Goal: Task Accomplishment & Management: Complete application form

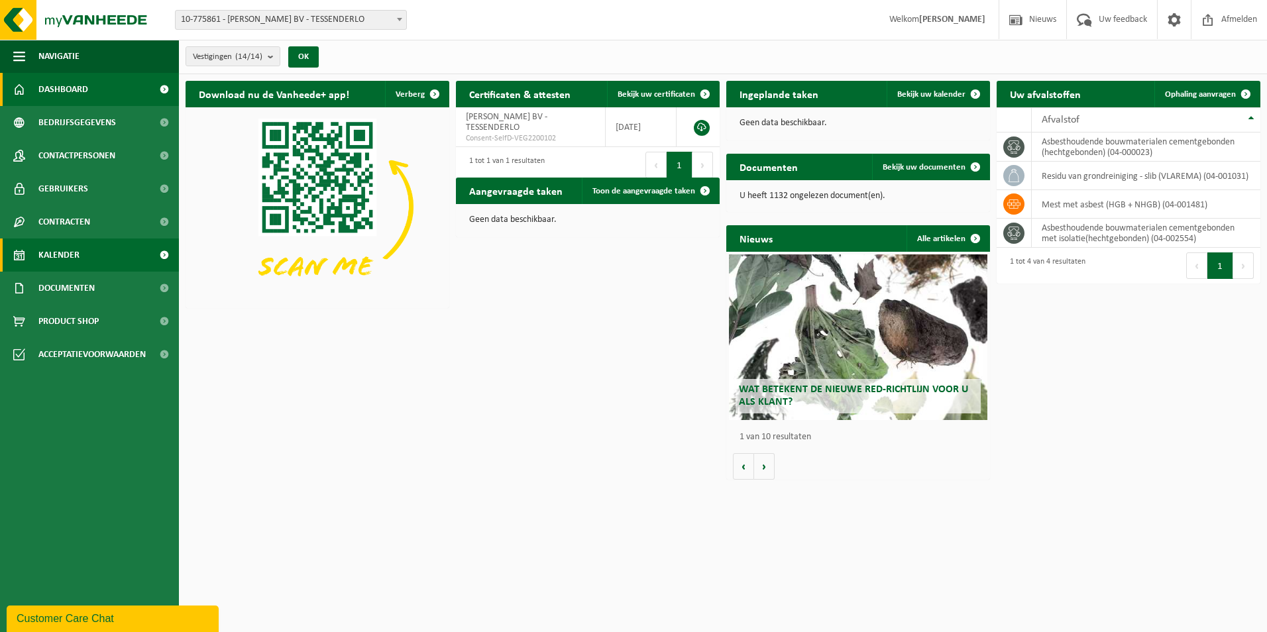
drag, startPoint x: 62, startPoint y: 249, endPoint x: 124, endPoint y: 246, distance: 62.4
click at [62, 249] on span "Kalender" at bounding box center [58, 255] width 41 height 33
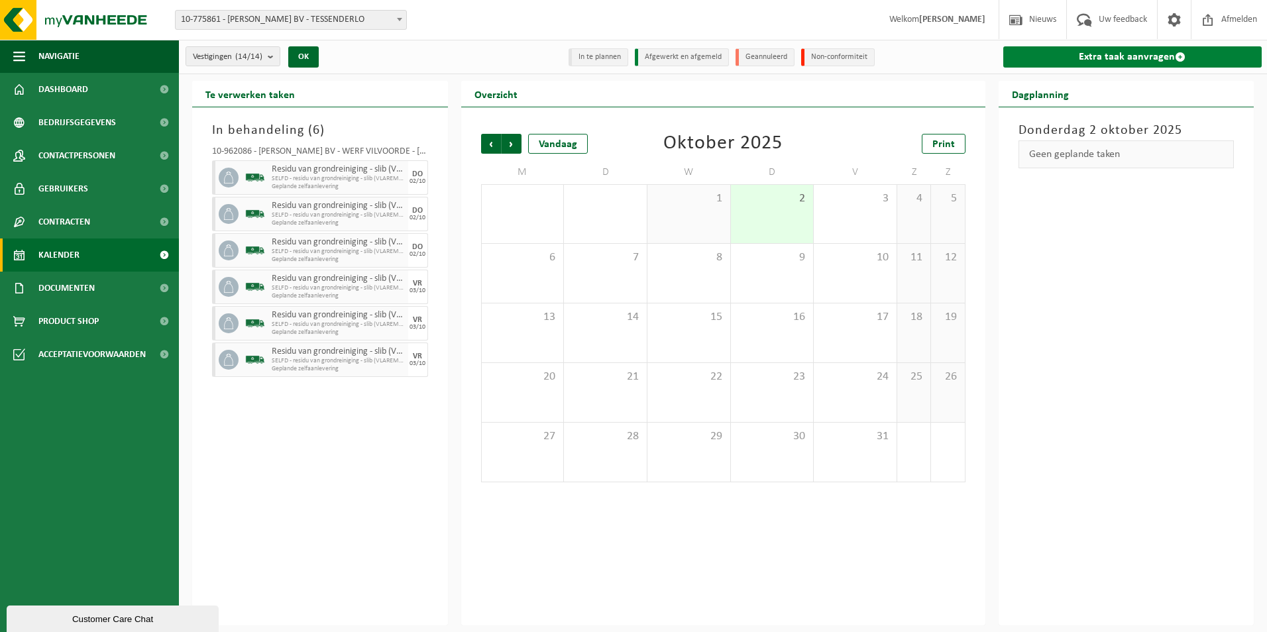
click at [1140, 47] on link "Extra taak aanvragen" at bounding box center [1132, 56] width 259 height 21
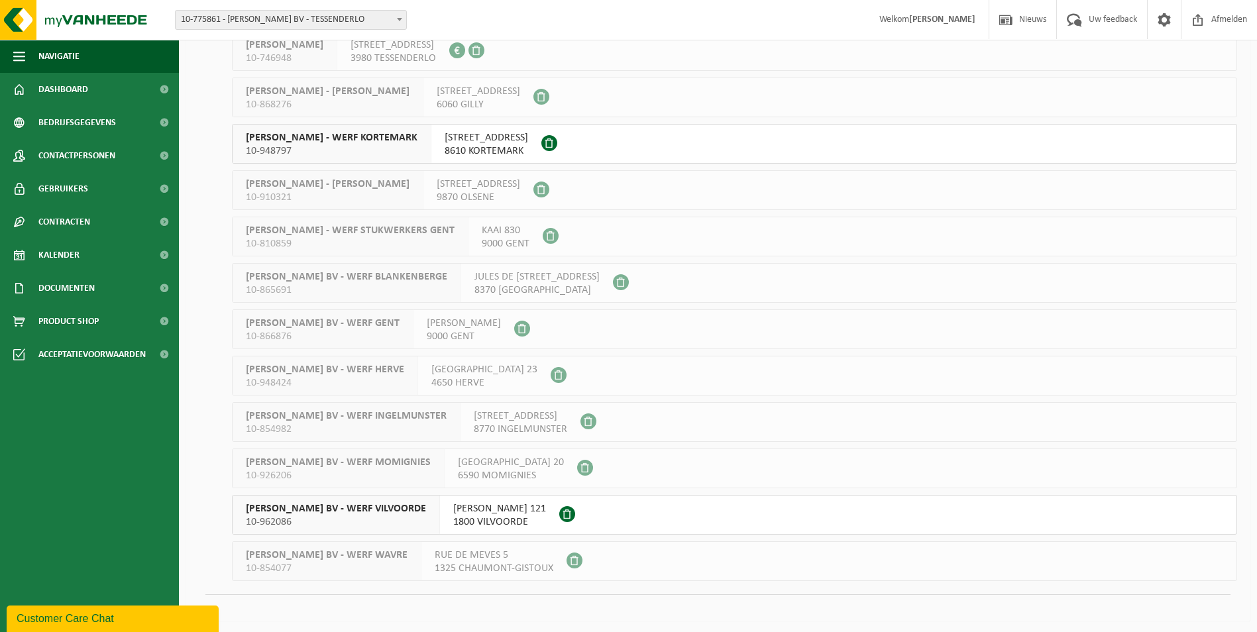
scroll to position [194, 0]
click at [338, 506] on span "YVES MAES BV - WERF VILVOORDE" at bounding box center [336, 506] width 180 height 13
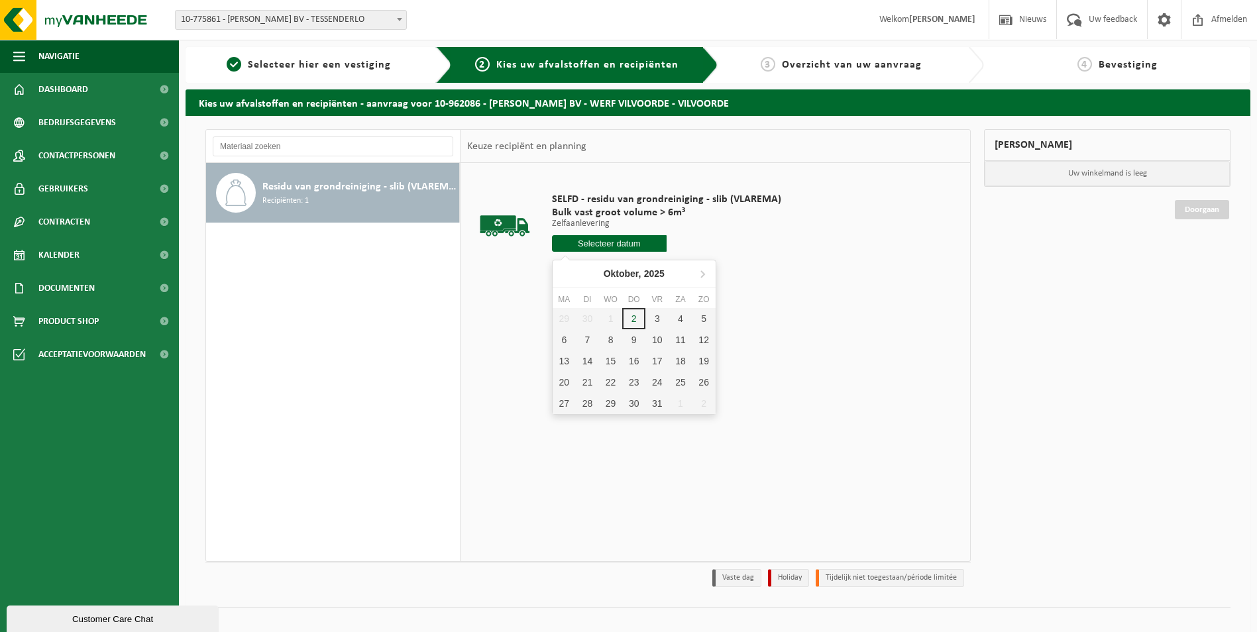
click at [604, 241] on input "text" at bounding box center [609, 243] width 115 height 17
click at [568, 335] on div "6" at bounding box center [564, 339] width 23 height 21
type input "Van 2025-10-06"
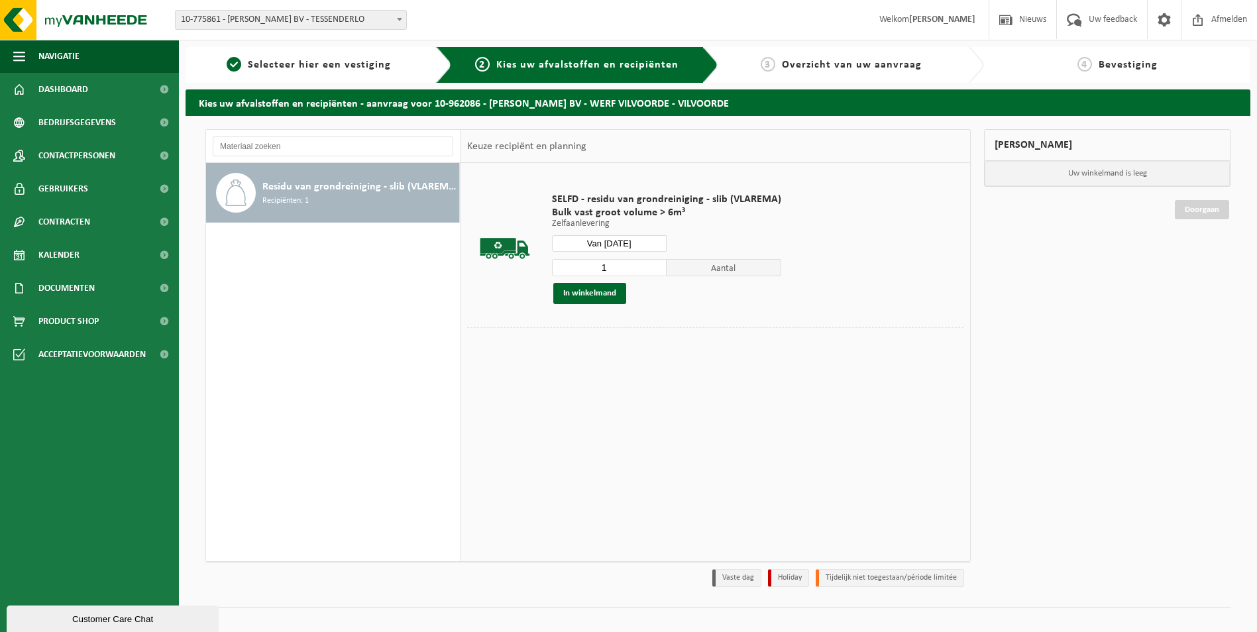
drag, startPoint x: 575, startPoint y: 261, endPoint x: 506, endPoint y: 262, distance: 68.3
click at [506, 262] on tr "SELFD - residu van grondreiniging - slib (VLAREMA) Bulk vast groot volume > 6m³…" at bounding box center [715, 249] width 496 height 158
type input "3"
click at [565, 298] on button "In winkelmand" at bounding box center [589, 293] width 73 height 21
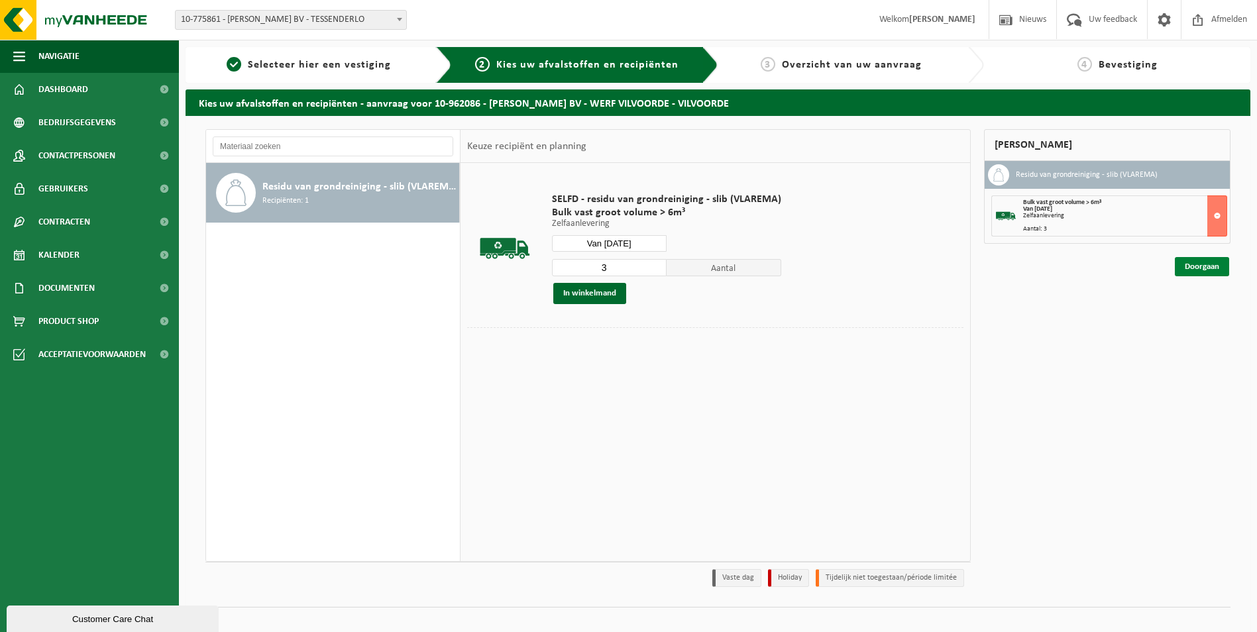
click at [1190, 269] on link "Doorgaan" at bounding box center [1202, 266] width 54 height 19
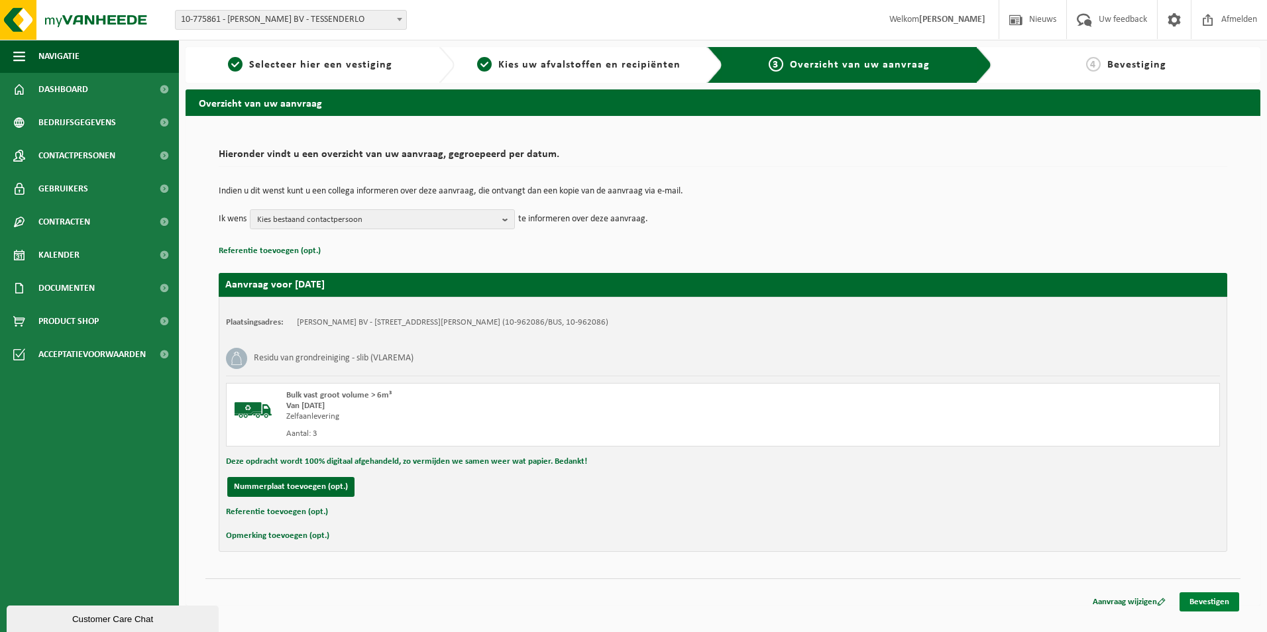
click at [1195, 600] on link "Bevestigen" at bounding box center [1210, 601] width 60 height 19
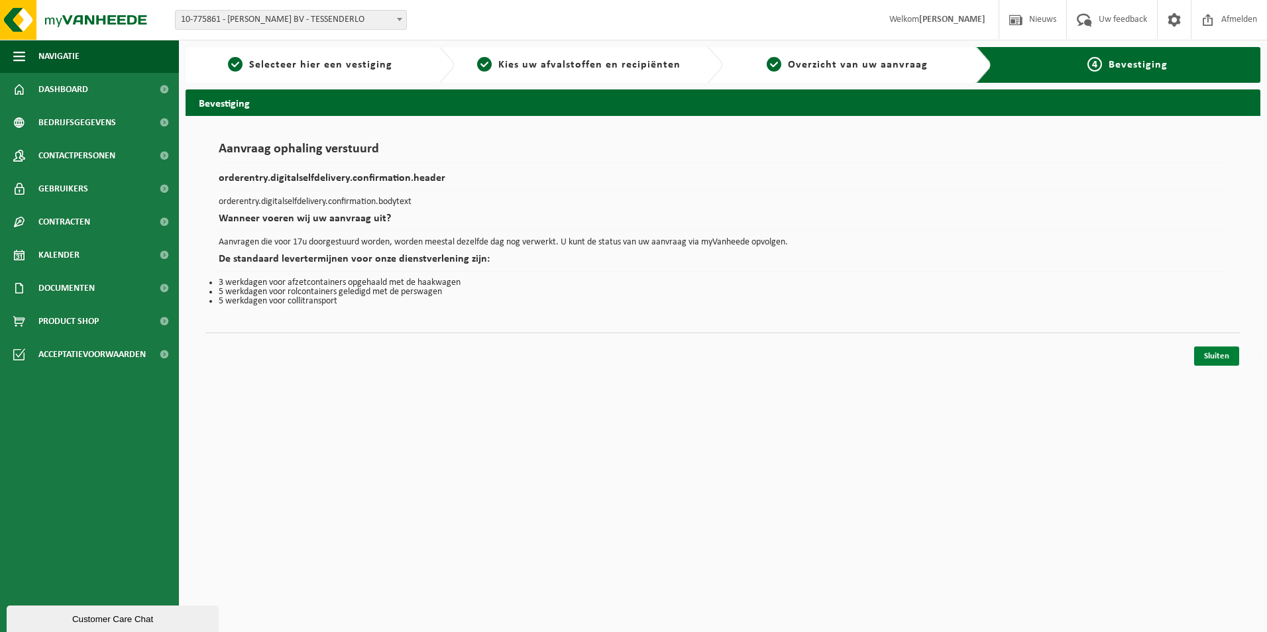
click at [1217, 349] on link "Sluiten" at bounding box center [1216, 356] width 45 height 19
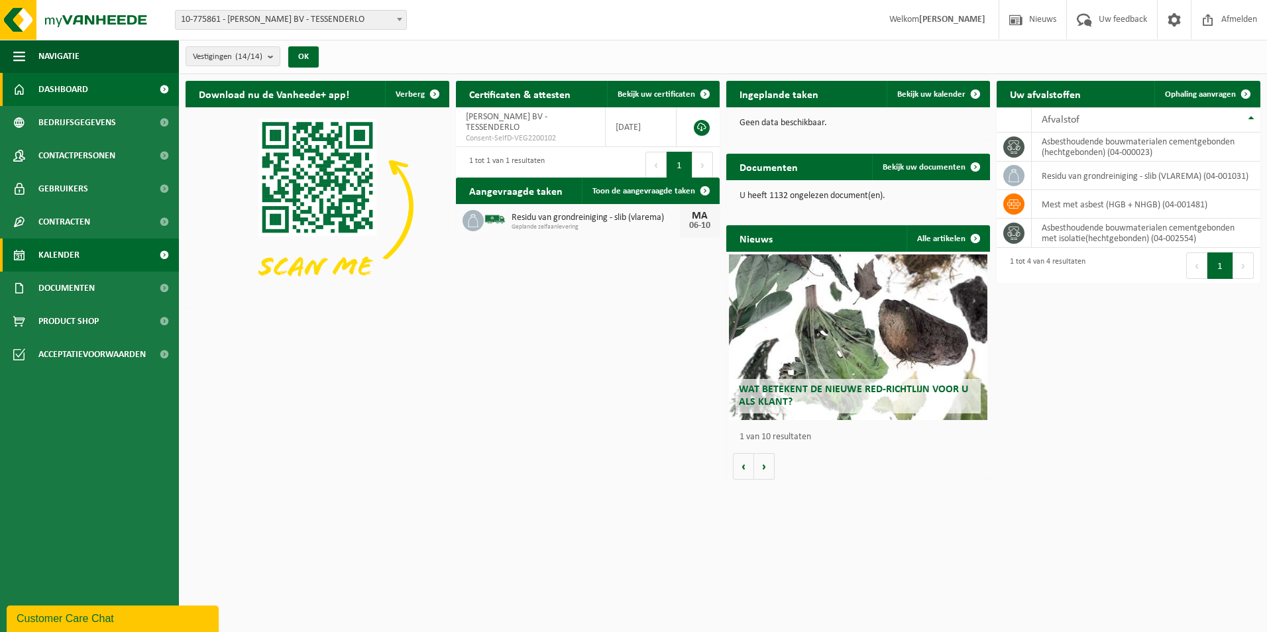
click at [62, 250] on span "Kalender" at bounding box center [58, 255] width 41 height 33
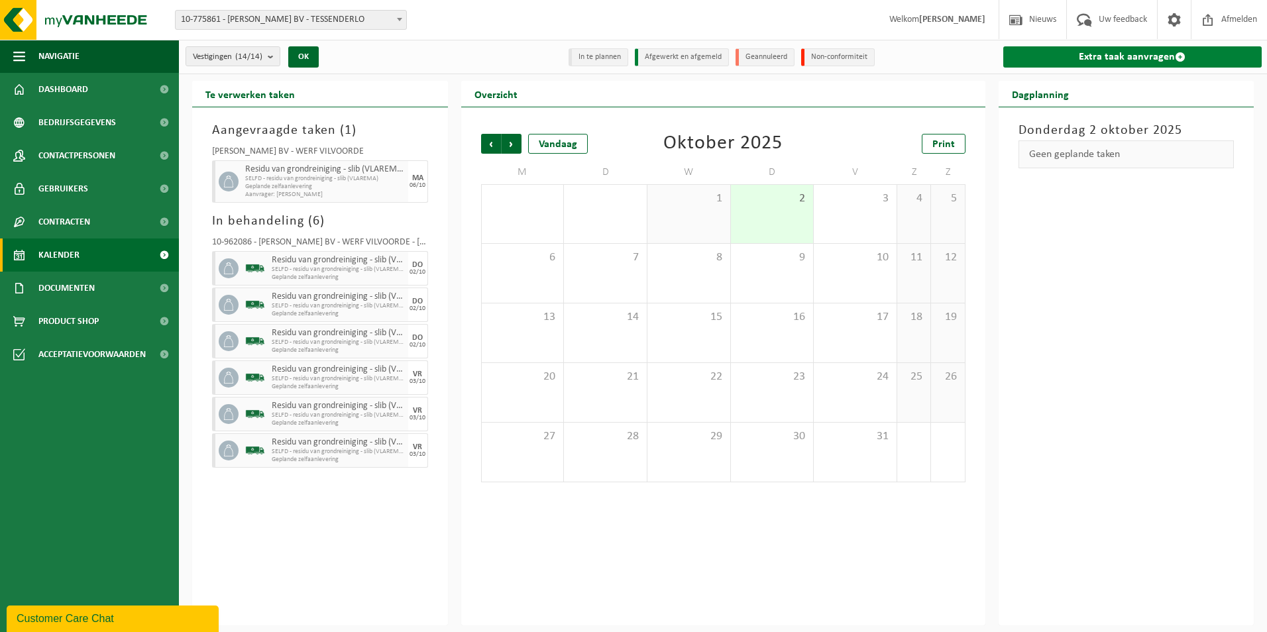
click at [1132, 53] on link "Extra taak aanvragen" at bounding box center [1132, 56] width 259 height 21
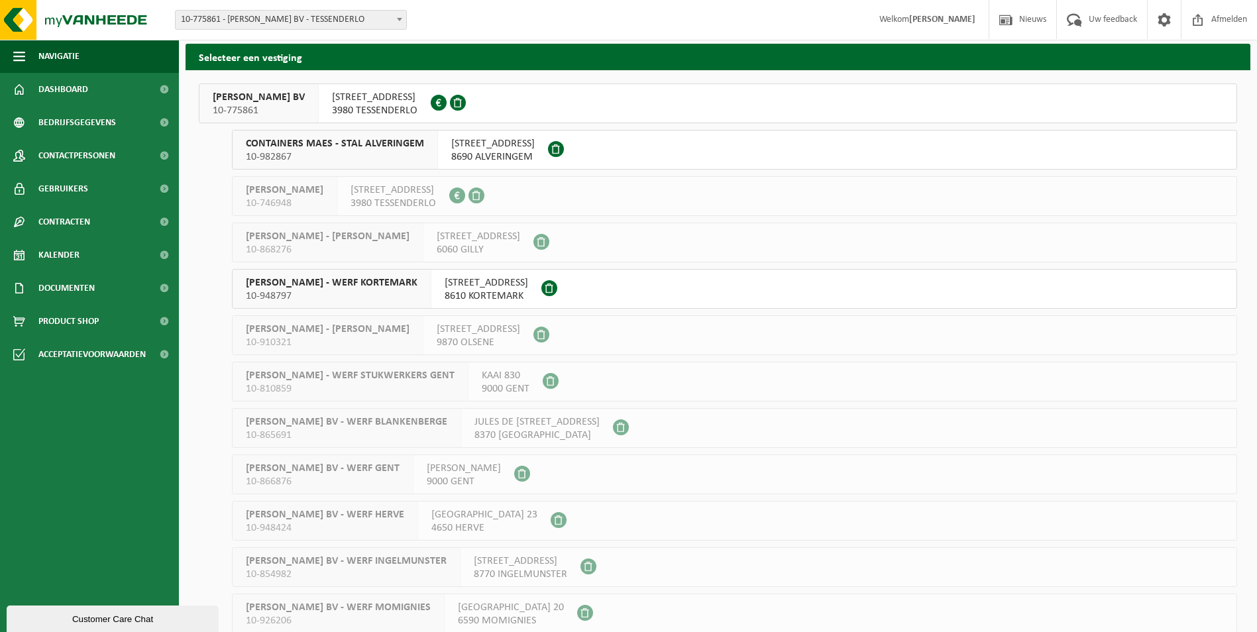
scroll to position [194, 0]
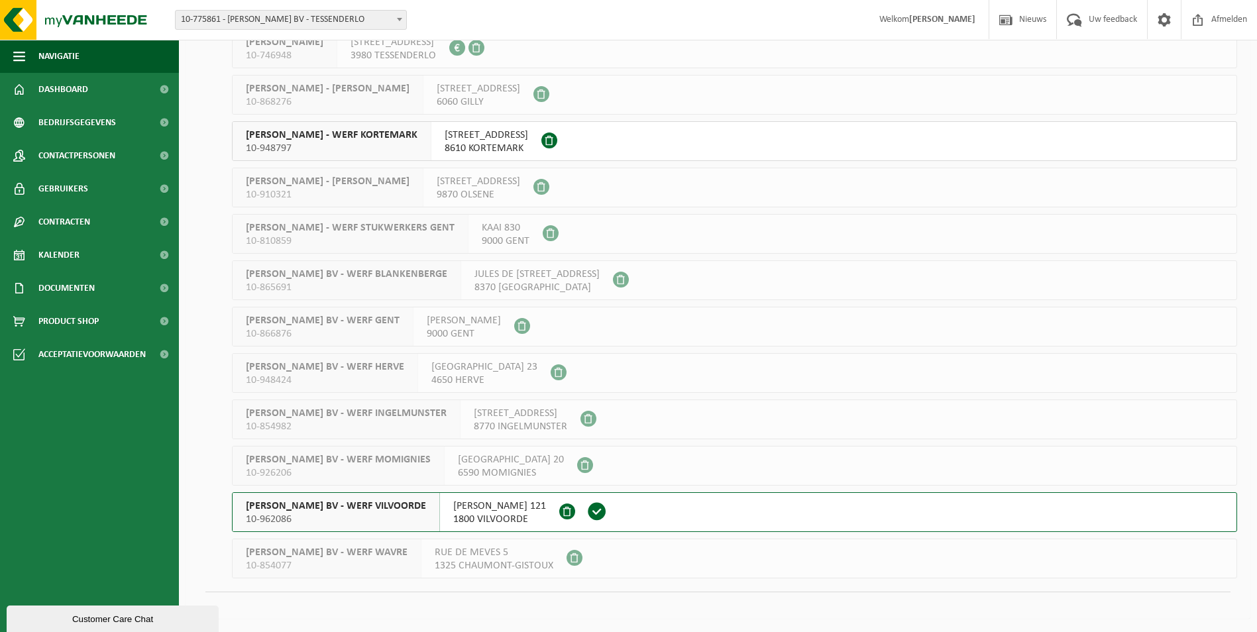
click at [323, 501] on span "YVES MAES BV - WERF VILVOORDE" at bounding box center [336, 506] width 180 height 13
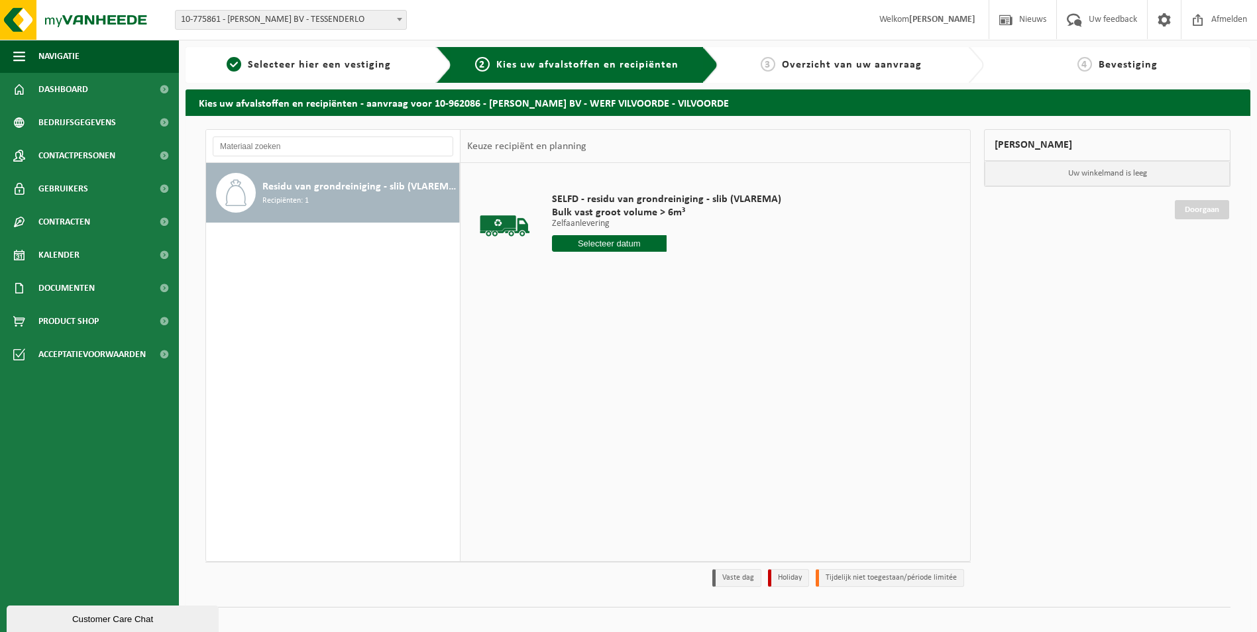
click at [600, 239] on input "text" at bounding box center [609, 243] width 115 height 17
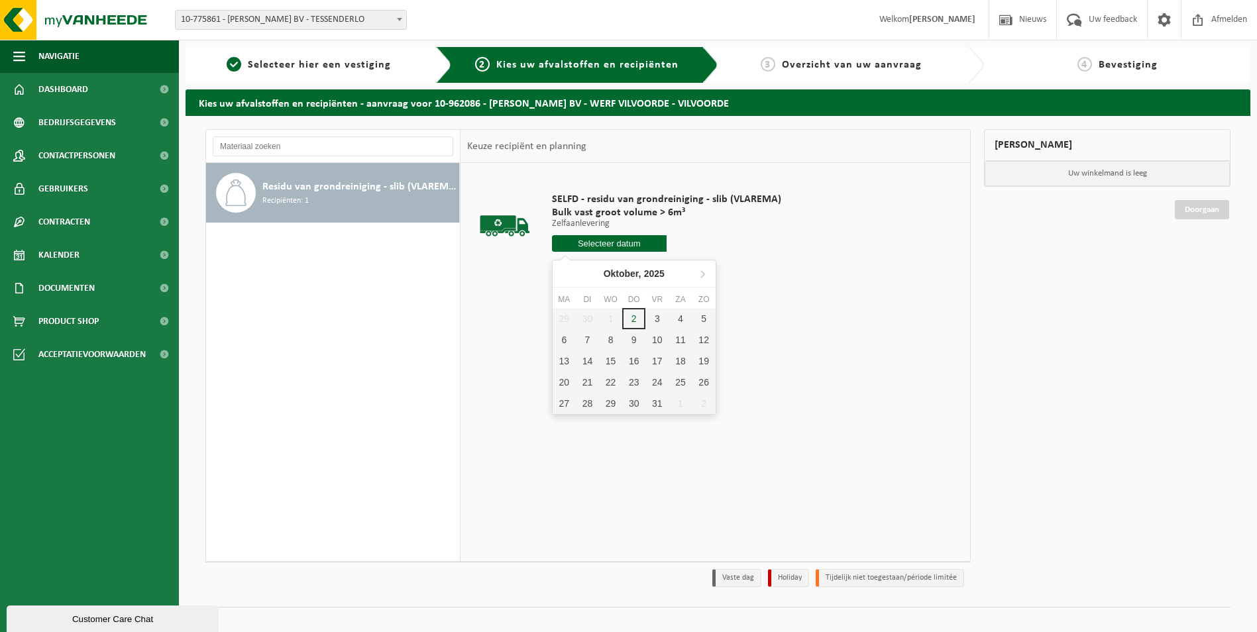
click at [600, 239] on input "text" at bounding box center [609, 243] width 115 height 17
click at [589, 339] on div "7" at bounding box center [587, 339] width 23 height 21
type input "Van [DATE]"
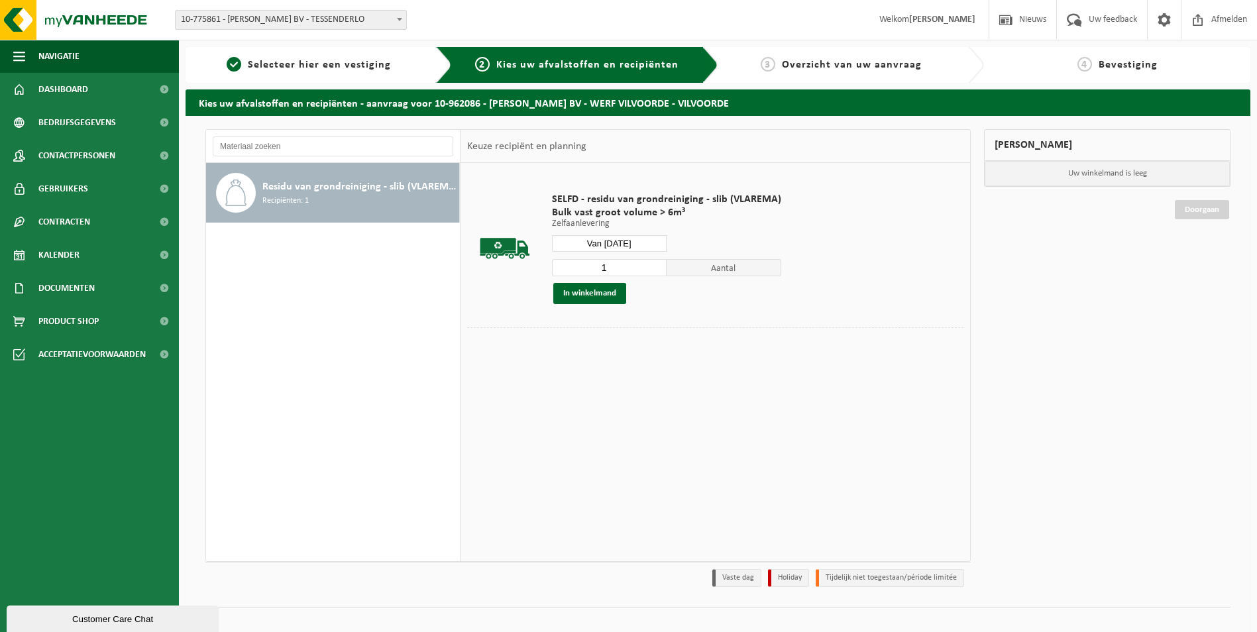
drag, startPoint x: 557, startPoint y: 262, endPoint x: 547, endPoint y: 262, distance: 9.9
click at [547, 262] on div "SELFD - residu van grondreiniging - slib (VLAREMA) Bulk vast groot volume > 6m³…" at bounding box center [666, 249] width 243 height 138
type input "3"
click at [575, 296] on button "In winkelmand" at bounding box center [589, 293] width 73 height 21
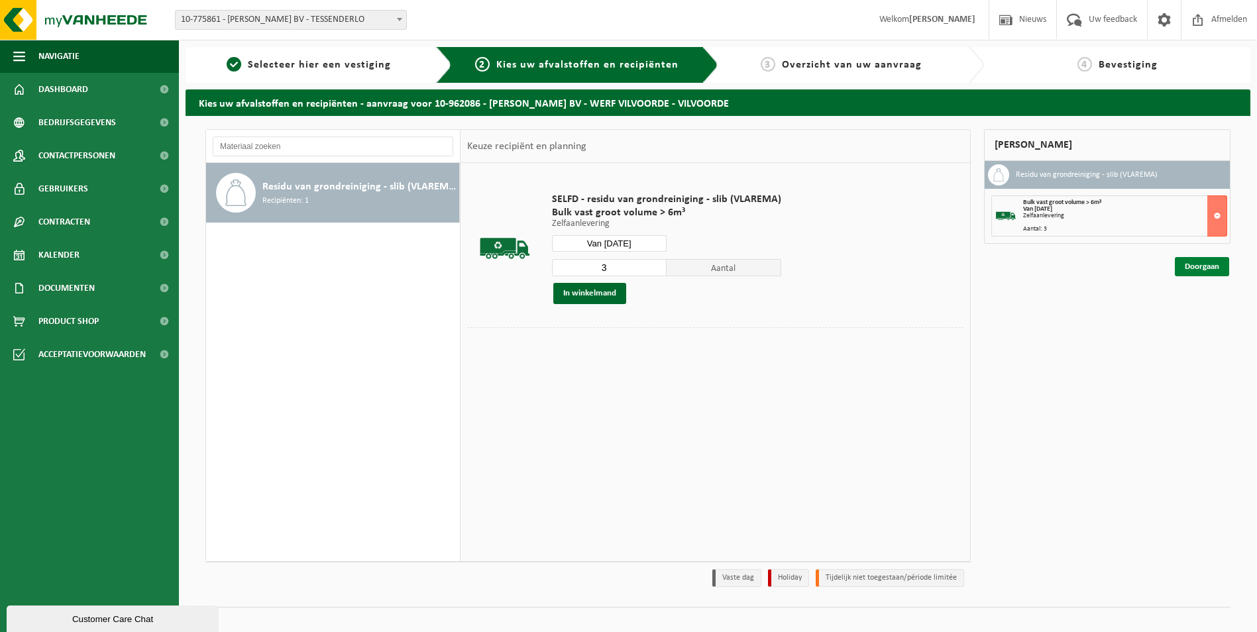
click at [1199, 267] on link "Doorgaan" at bounding box center [1202, 266] width 54 height 19
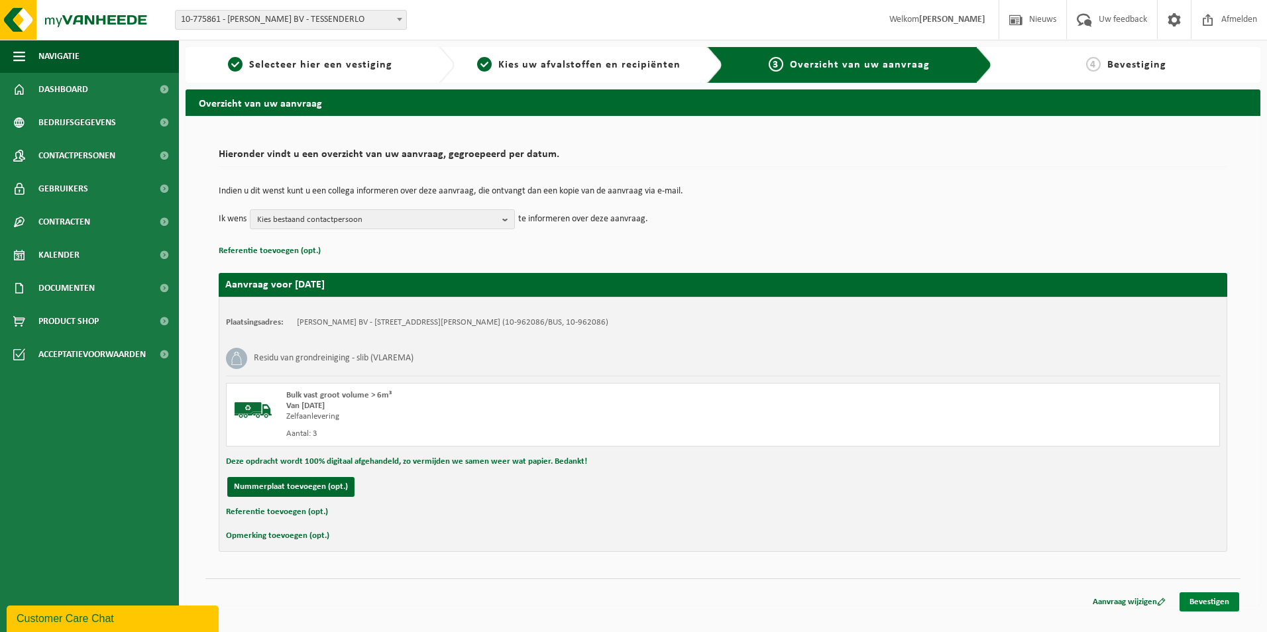
click at [1201, 606] on link "Bevestigen" at bounding box center [1210, 601] width 60 height 19
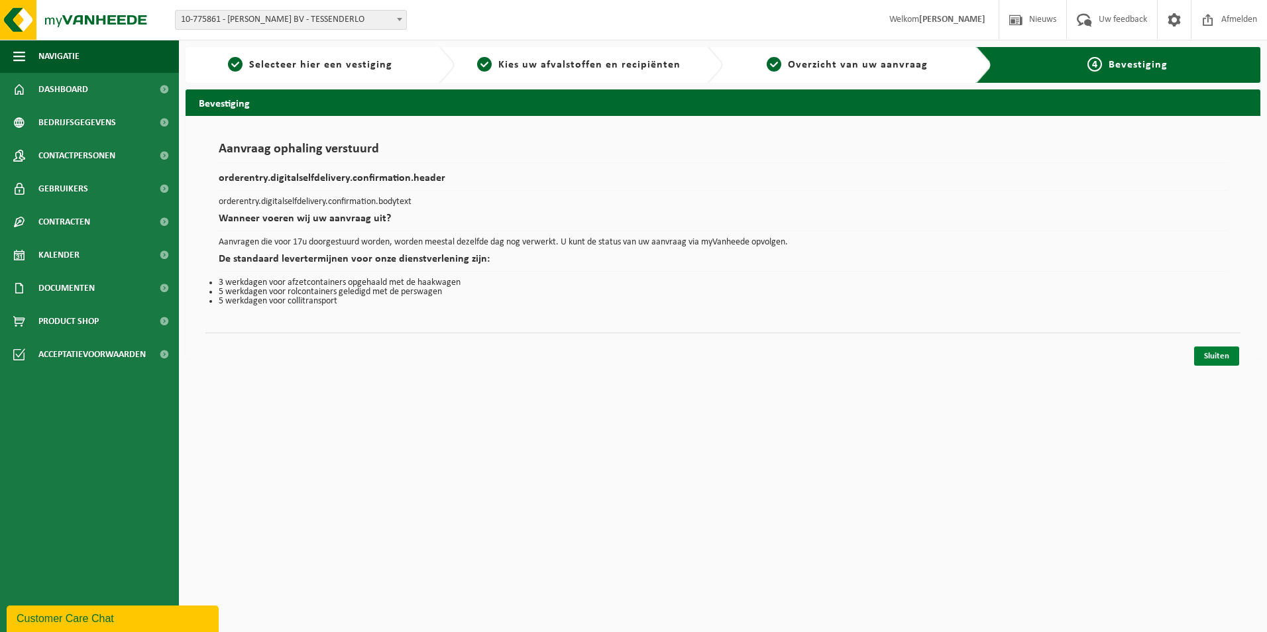
click at [1215, 354] on link "Sluiten" at bounding box center [1216, 356] width 45 height 19
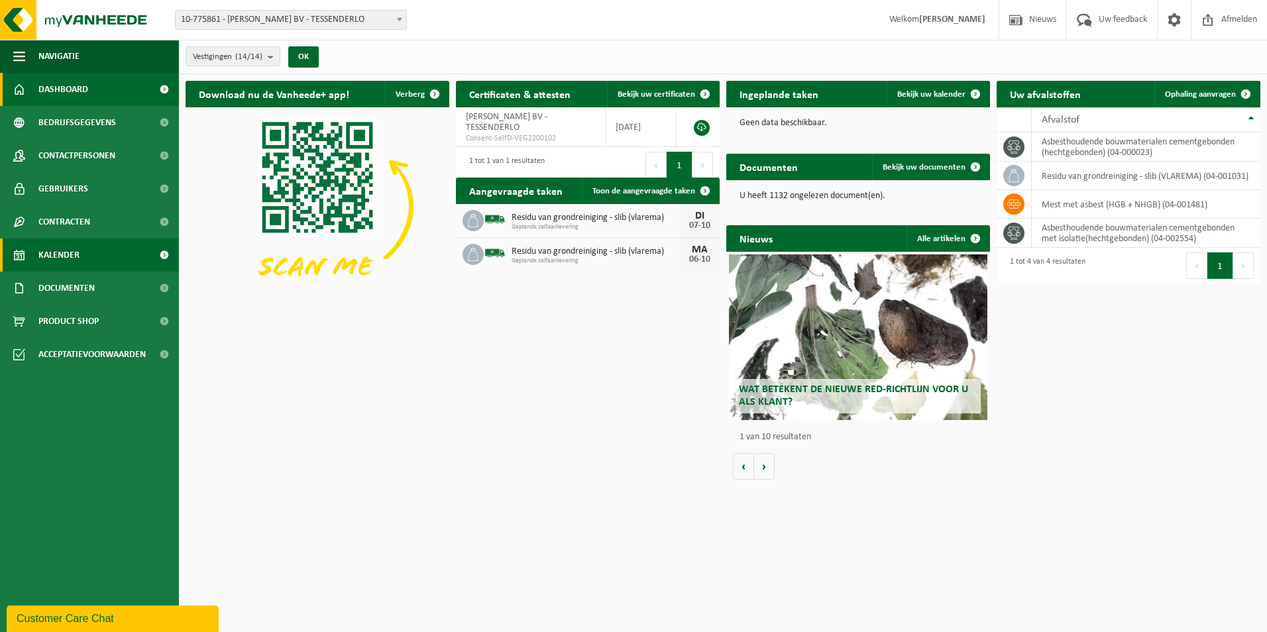
click at [56, 245] on span "Kalender" at bounding box center [58, 255] width 41 height 33
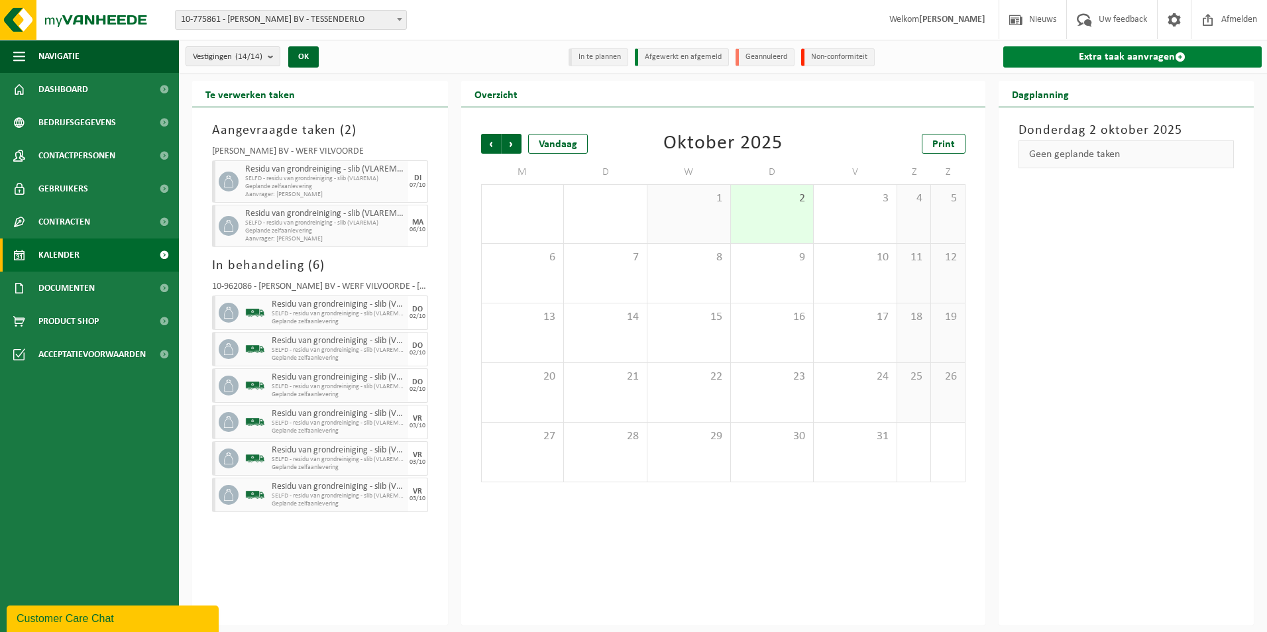
click at [1146, 54] on link "Extra taak aanvragen" at bounding box center [1132, 56] width 259 height 21
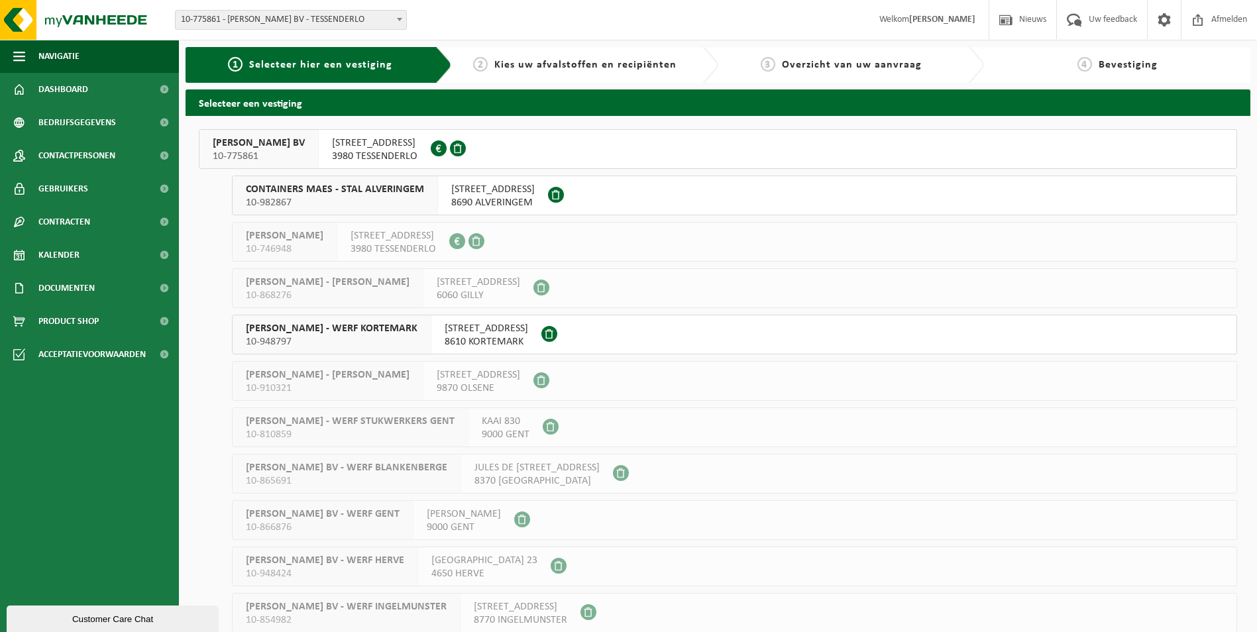
scroll to position [194, 0]
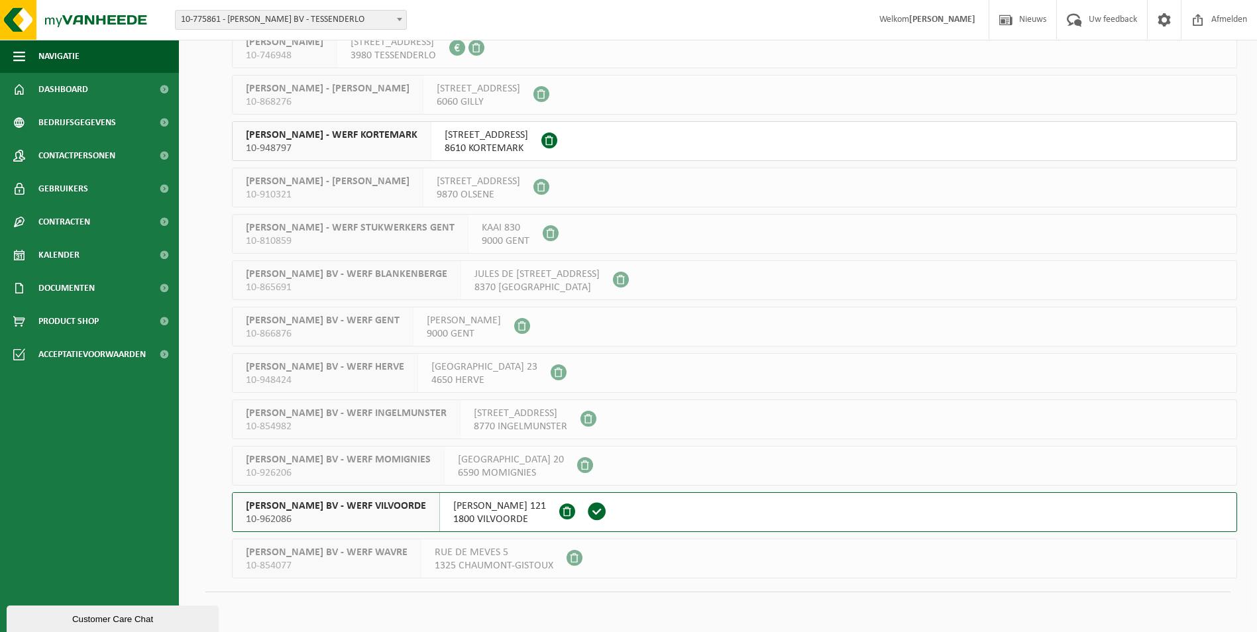
click at [359, 504] on span "[PERSON_NAME] BV - WERF VILVOORDE" at bounding box center [336, 506] width 180 height 13
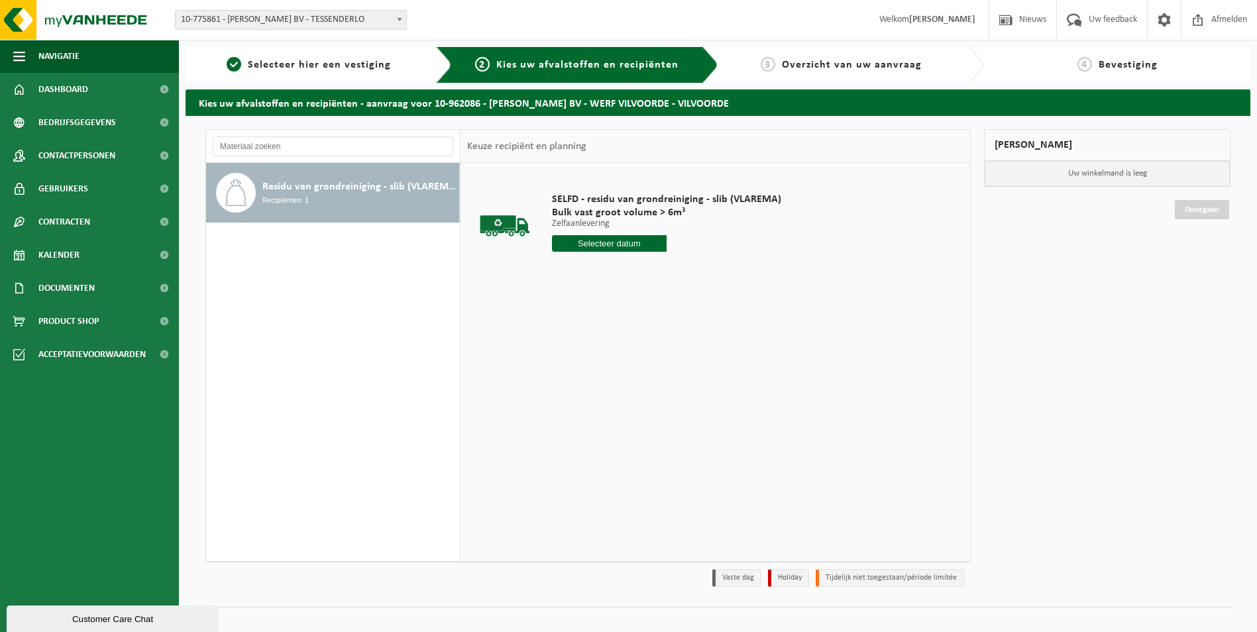
click at [601, 242] on input "text" at bounding box center [609, 243] width 115 height 17
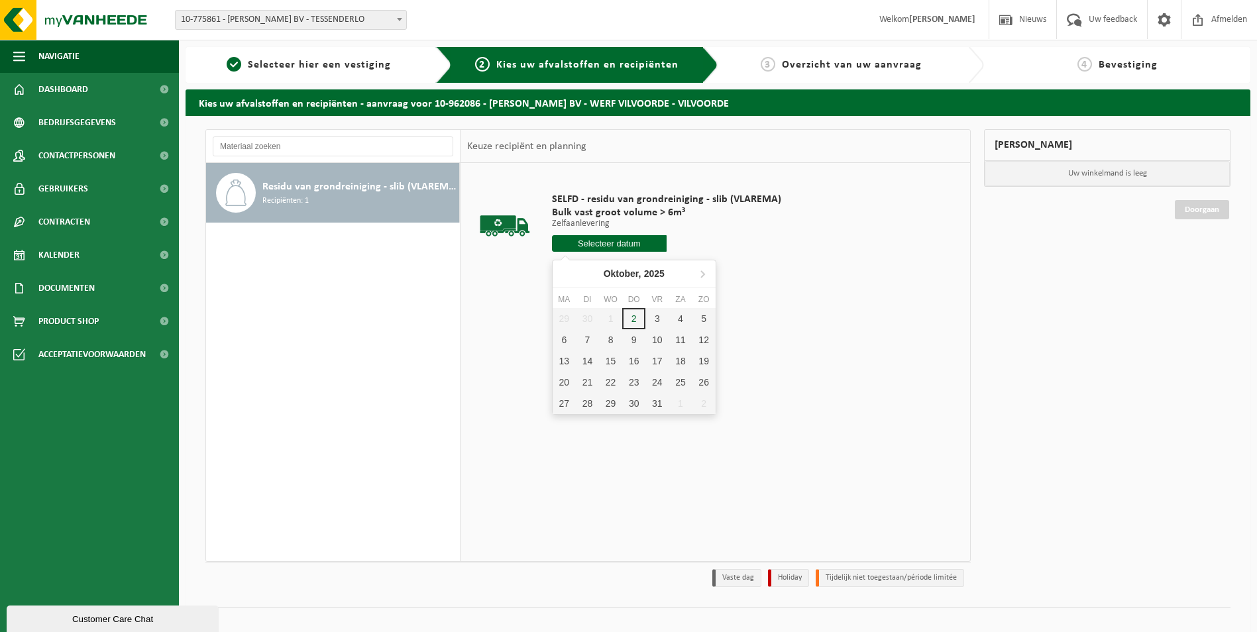
click at [601, 242] on input "text" at bounding box center [609, 243] width 115 height 17
click at [607, 337] on div "8" at bounding box center [610, 339] width 23 height 21
type input "Van 2025-10-08"
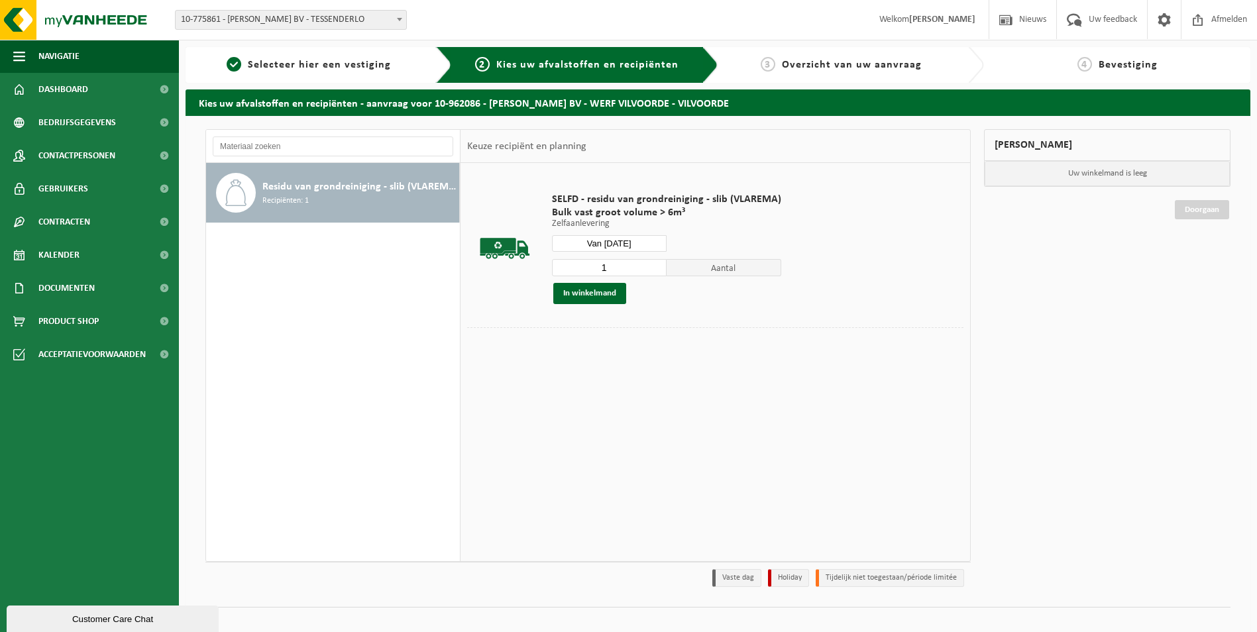
drag, startPoint x: 541, startPoint y: 270, endPoint x: 508, endPoint y: 270, distance: 33.8
click at [510, 270] on tr "SELFD - residu van grondreiniging - slib (VLAREMA) Bulk vast groot volume > 6m³…" at bounding box center [715, 249] width 496 height 158
type input "3"
click at [592, 297] on button "In winkelmand" at bounding box center [589, 293] width 73 height 21
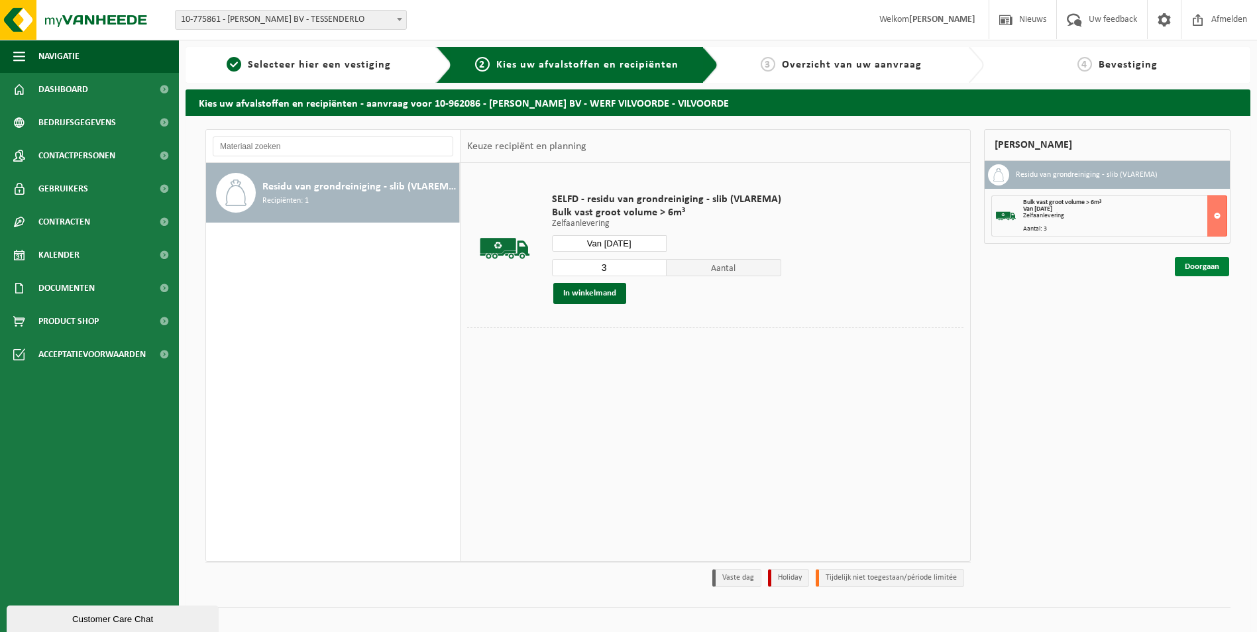
click at [1202, 266] on link "Doorgaan" at bounding box center [1202, 266] width 54 height 19
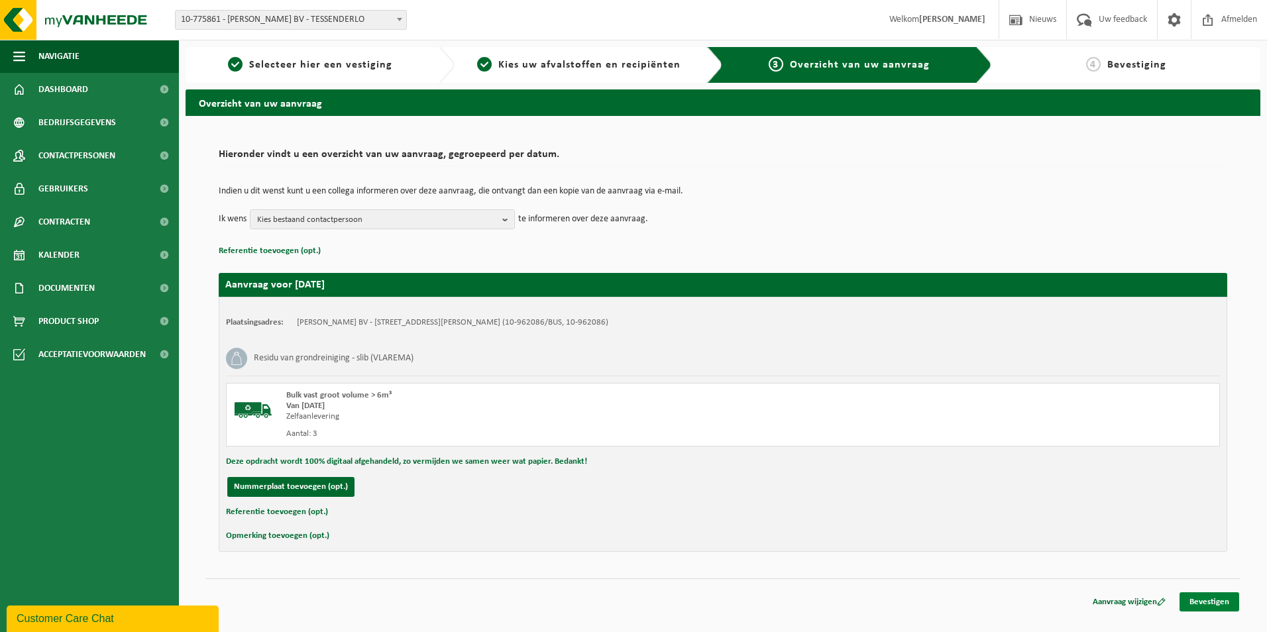
click at [1194, 602] on link "Bevestigen" at bounding box center [1210, 601] width 60 height 19
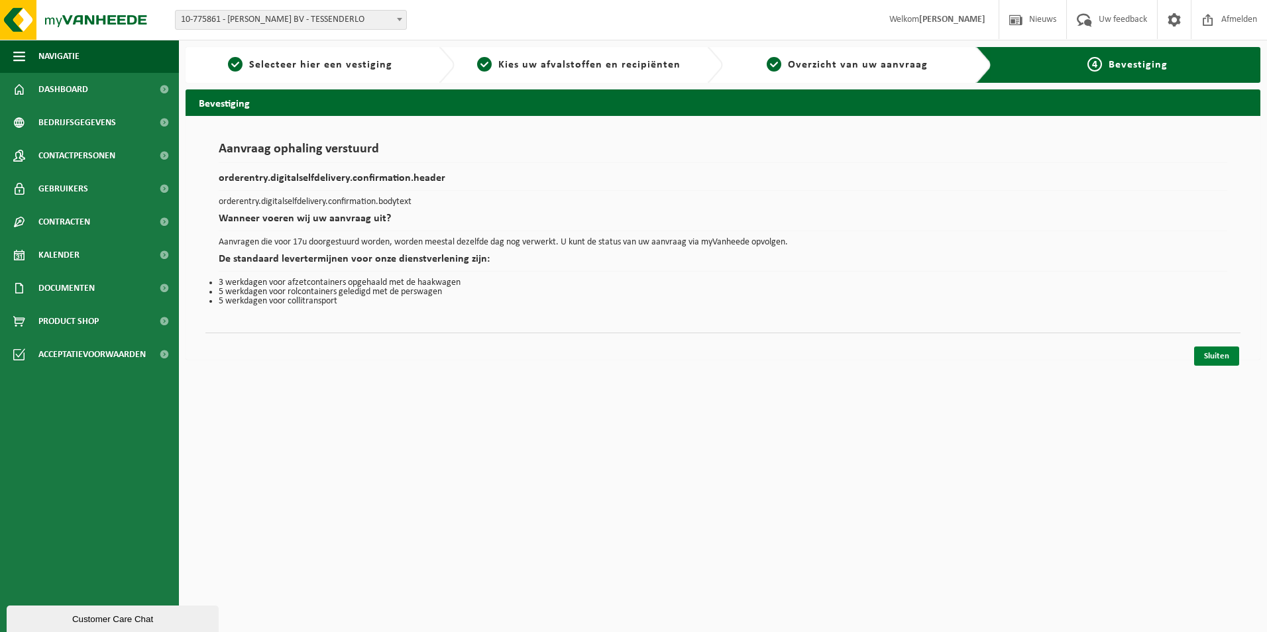
click at [1209, 351] on link "Sluiten" at bounding box center [1216, 356] width 45 height 19
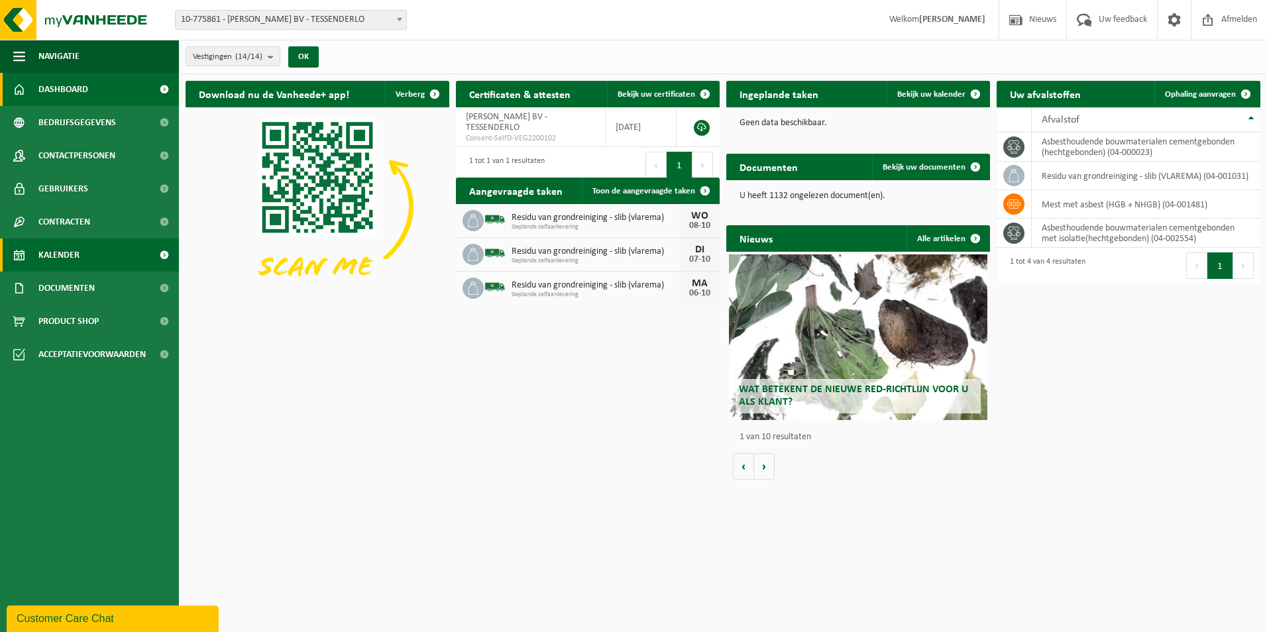
click at [60, 251] on span "Kalender" at bounding box center [58, 255] width 41 height 33
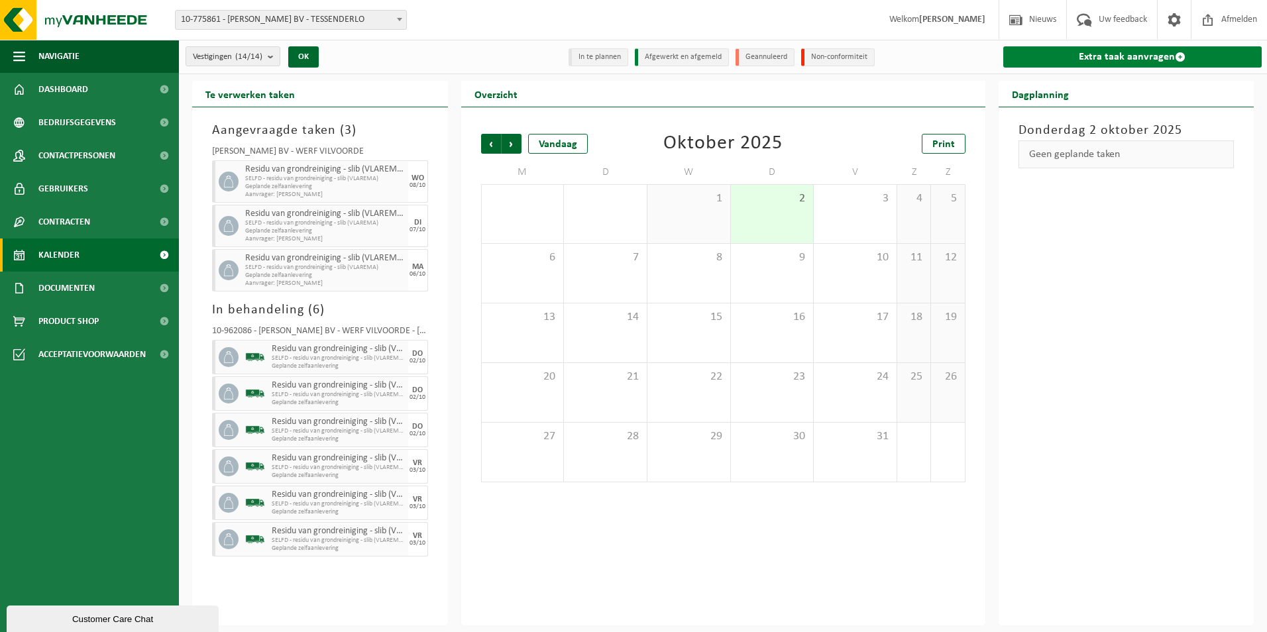
click at [1153, 58] on link "Extra taak aanvragen" at bounding box center [1132, 56] width 259 height 21
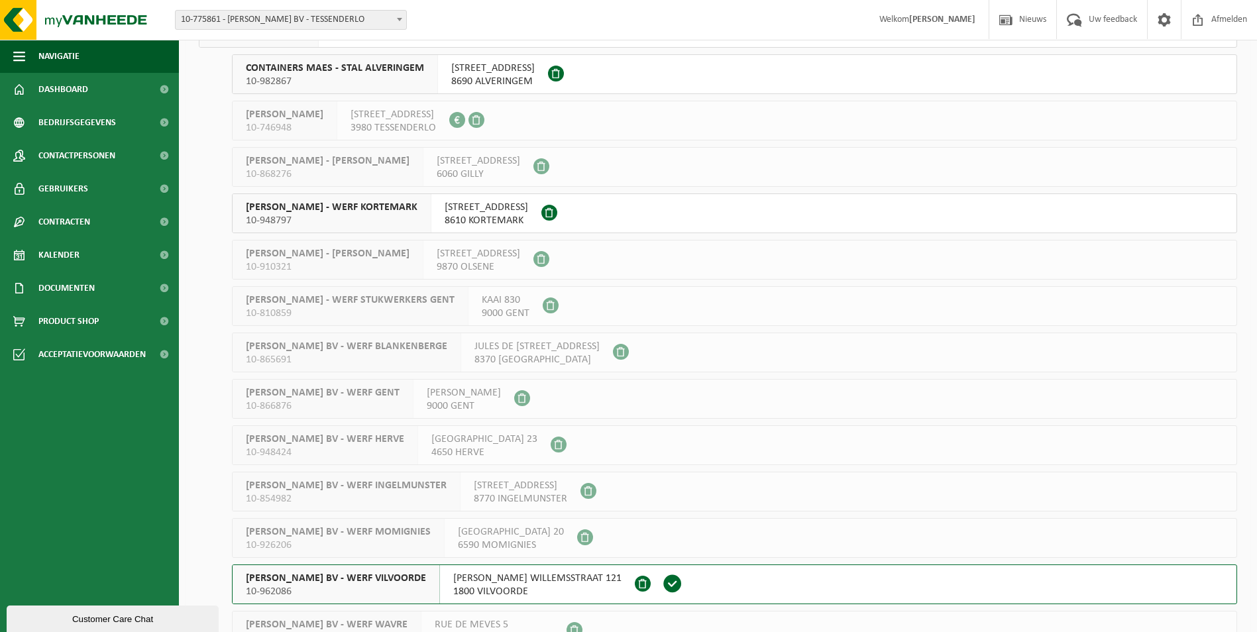
scroll to position [194, 0]
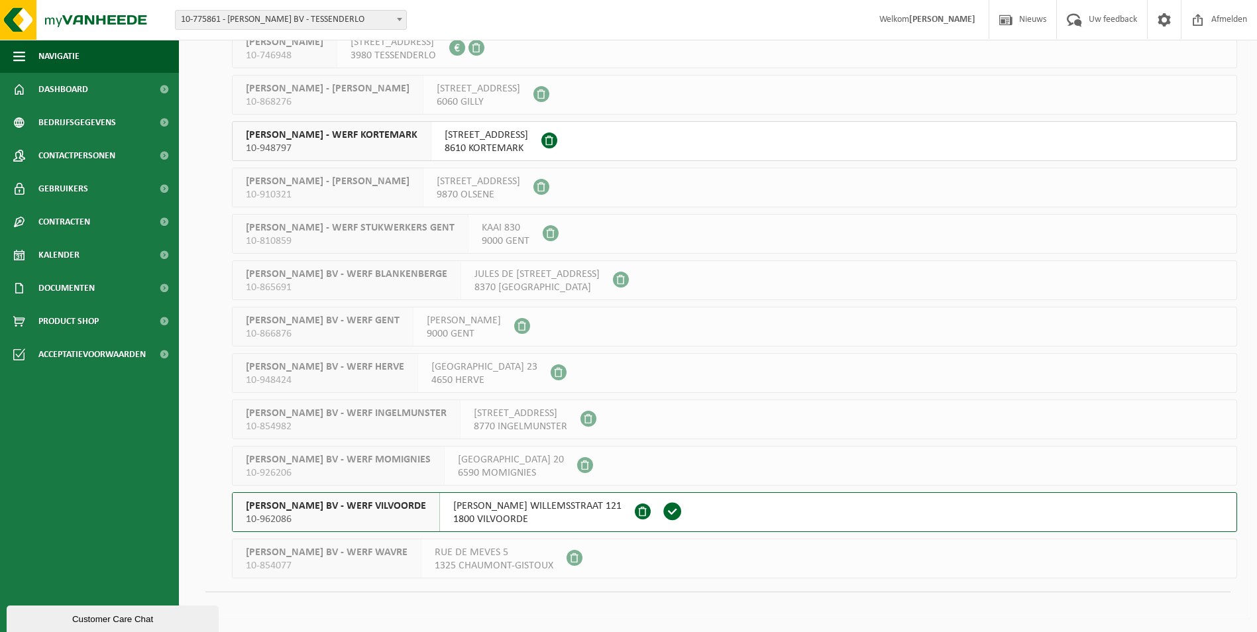
click at [308, 504] on span "[PERSON_NAME] BV - WERF VILVOORDE" at bounding box center [336, 506] width 180 height 13
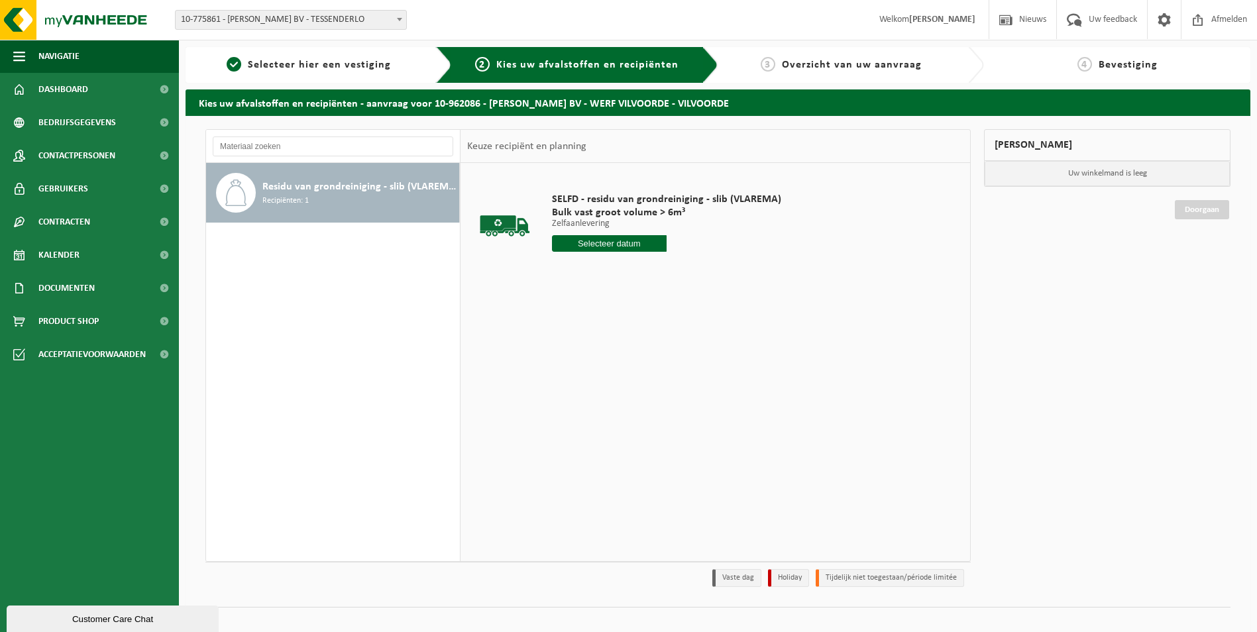
click at [609, 239] on input "text" at bounding box center [609, 243] width 115 height 17
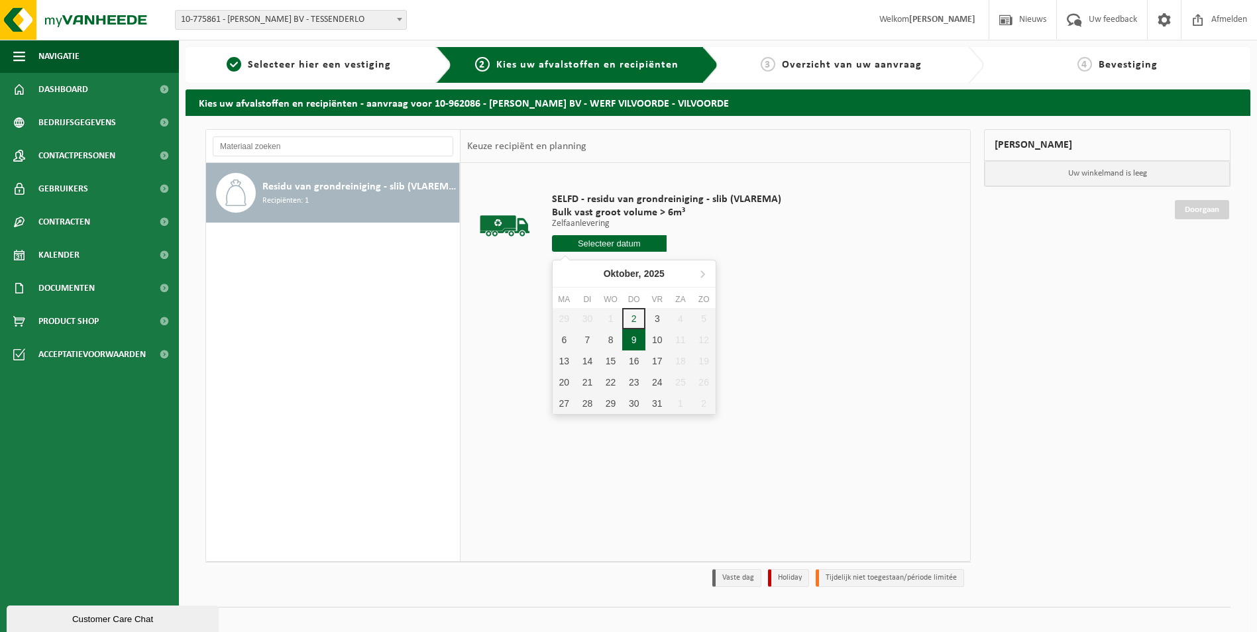
click at [632, 340] on div "9" at bounding box center [633, 339] width 23 height 21
type input "Van [DATE]"
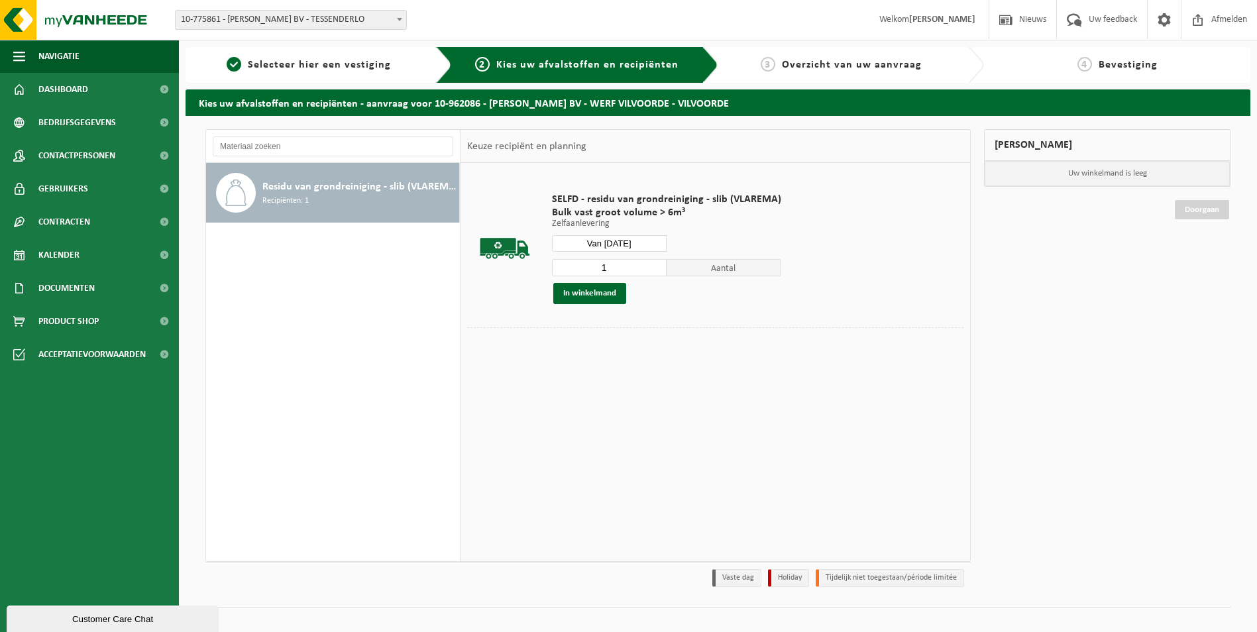
drag, startPoint x: 552, startPoint y: 268, endPoint x: 545, endPoint y: 265, distance: 7.8
click at [547, 268] on div "SELFD - residu van grondreiniging - slib (VLAREMA) Bulk vast groot volume > 6m³…" at bounding box center [666, 249] width 243 height 138
type input "3"
click at [587, 290] on button "In winkelmand" at bounding box center [589, 293] width 73 height 21
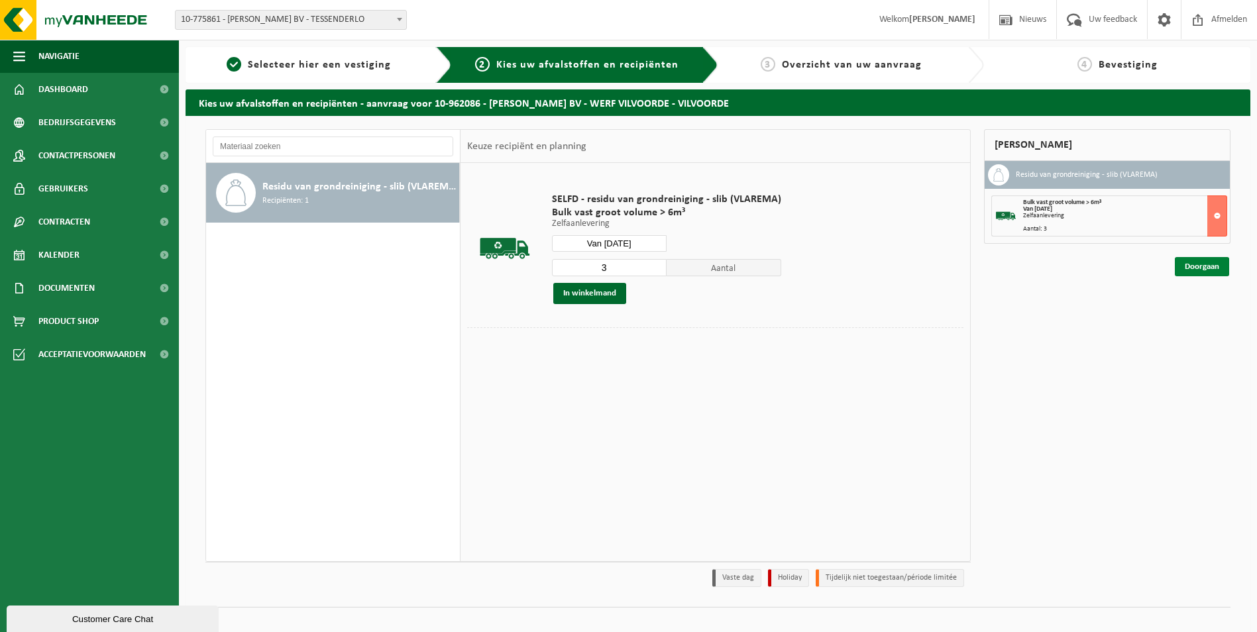
click at [1198, 264] on link "Doorgaan" at bounding box center [1202, 266] width 54 height 19
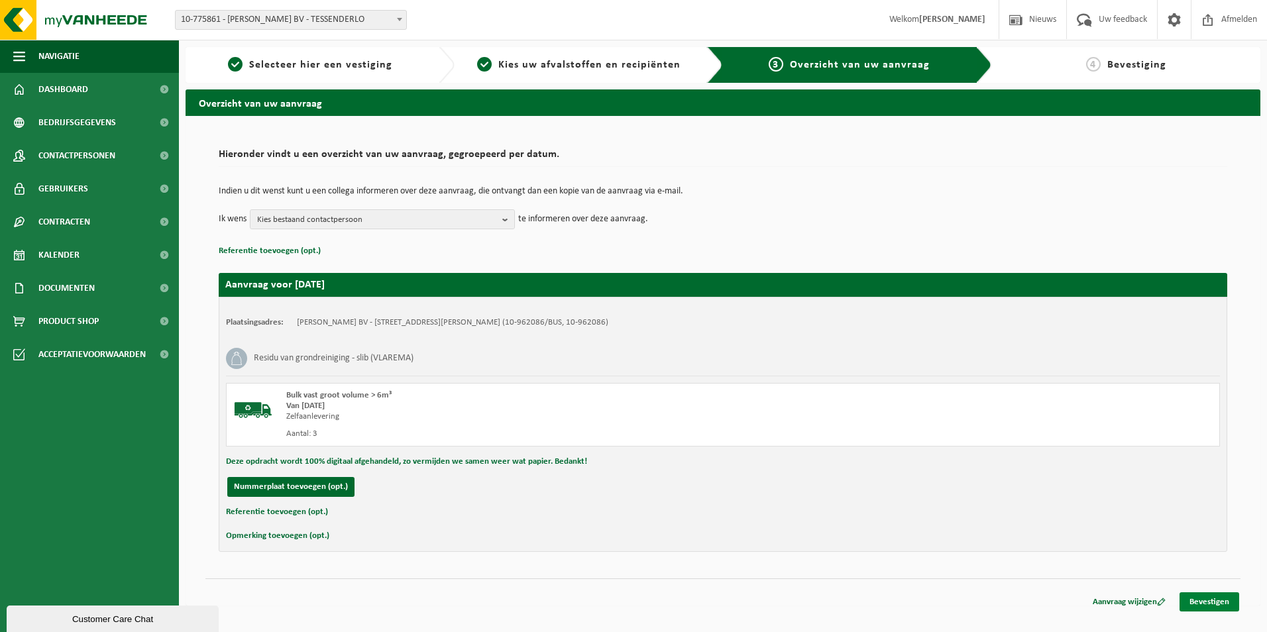
click at [1195, 600] on link "Bevestigen" at bounding box center [1210, 601] width 60 height 19
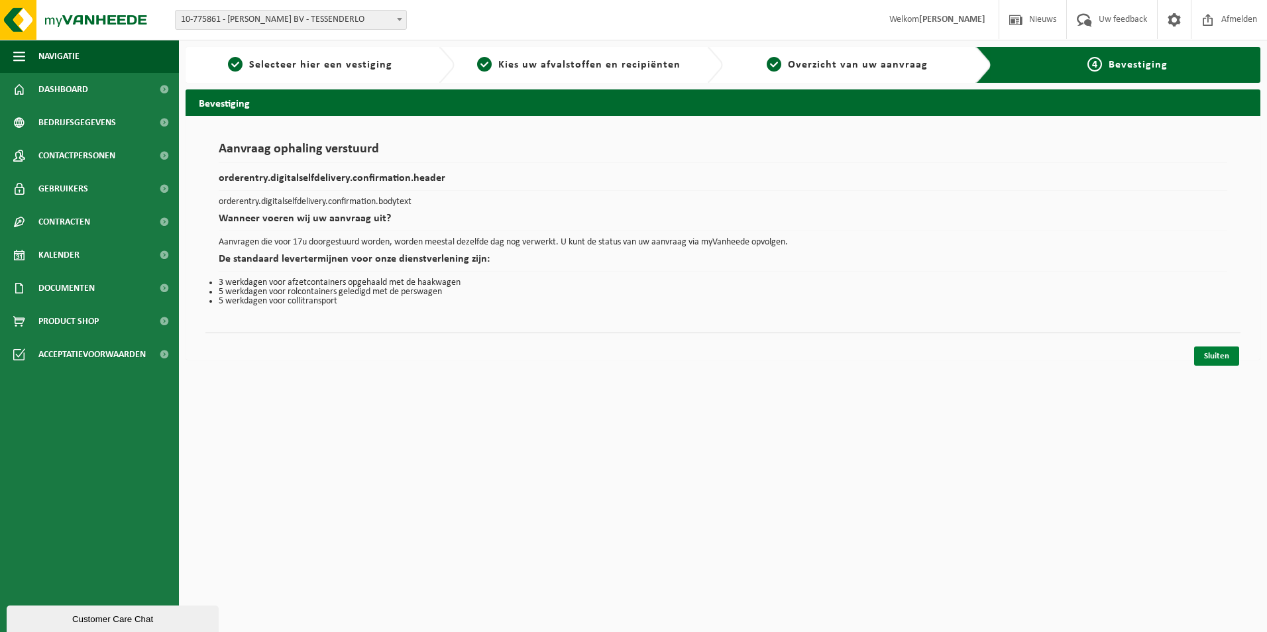
click at [1214, 358] on link "Sluiten" at bounding box center [1216, 356] width 45 height 19
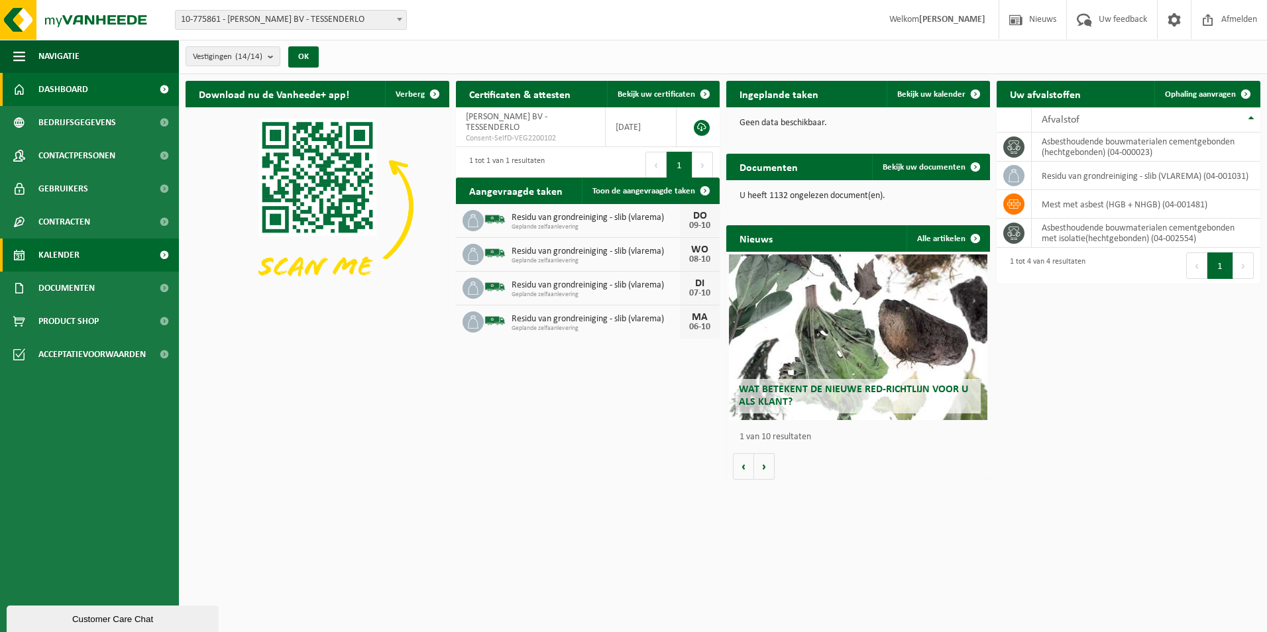
click at [66, 251] on span "Kalender" at bounding box center [58, 255] width 41 height 33
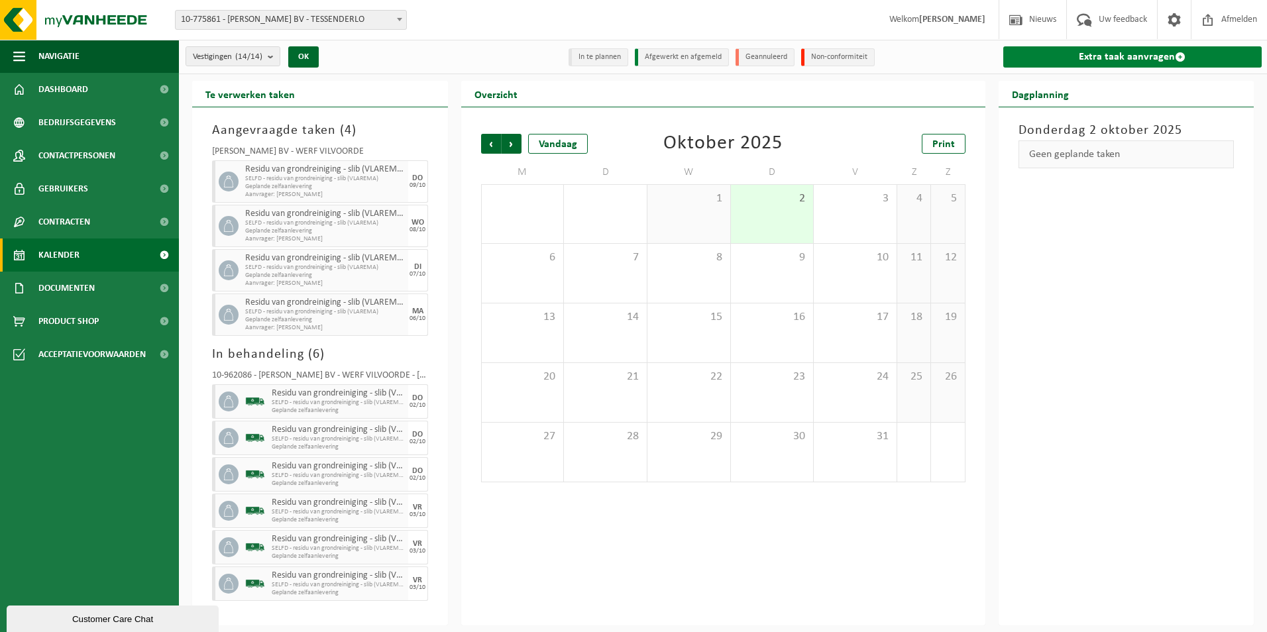
click at [1107, 60] on link "Extra taak aanvragen" at bounding box center [1132, 56] width 259 height 21
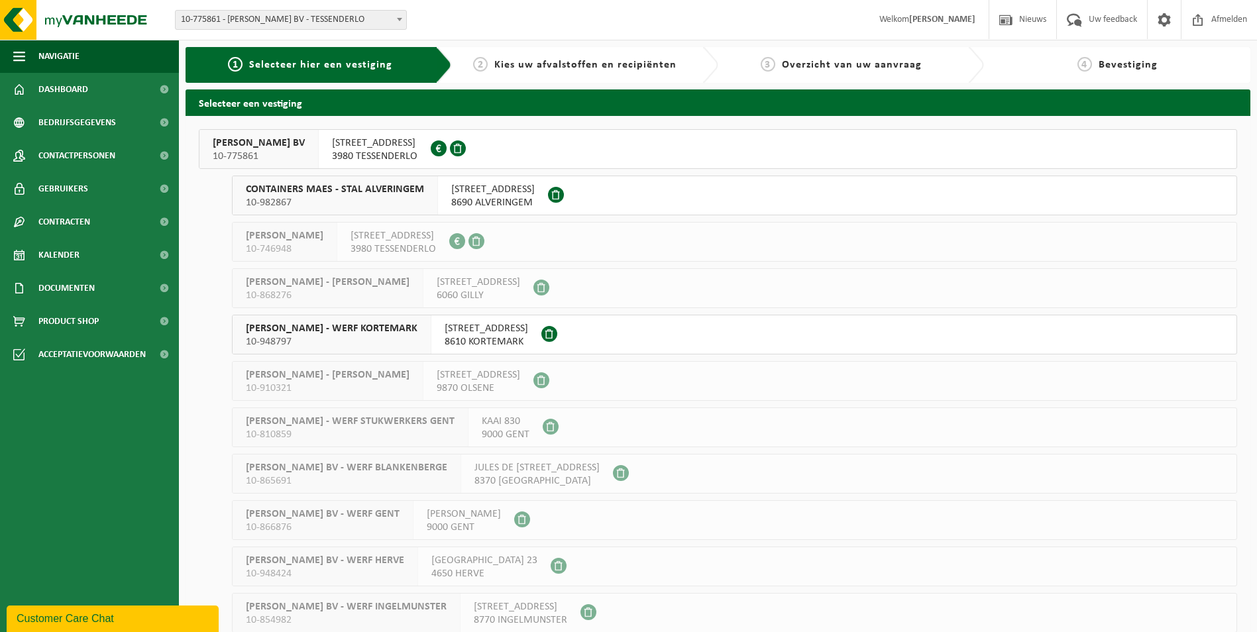
scroll to position [194, 0]
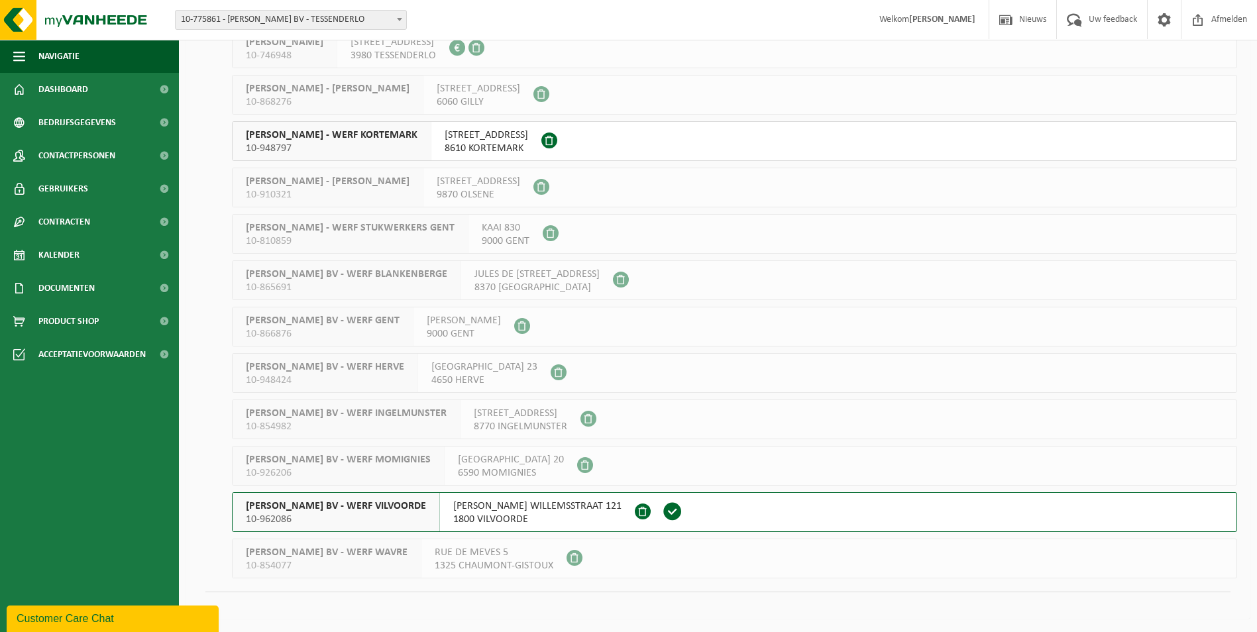
click at [316, 500] on span "[PERSON_NAME] BV - WERF VILVOORDE" at bounding box center [336, 506] width 180 height 13
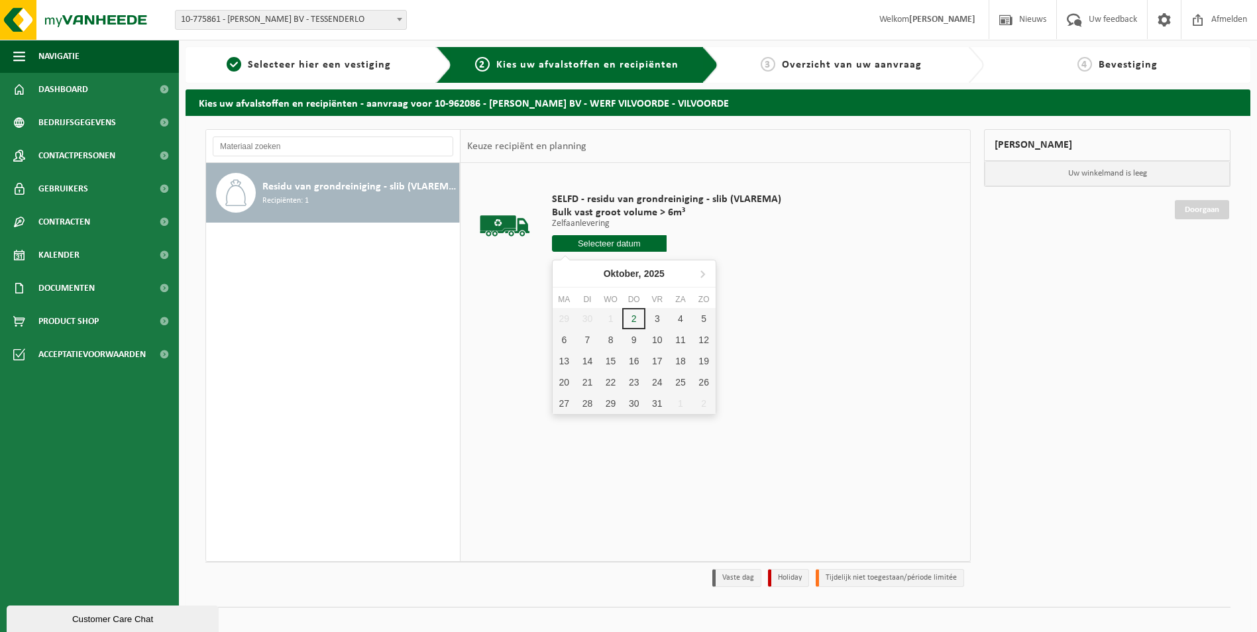
click at [616, 240] on input "text" at bounding box center [609, 243] width 115 height 17
click at [659, 343] on div "10" at bounding box center [657, 339] width 23 height 21
type input "Van 2025-10-10"
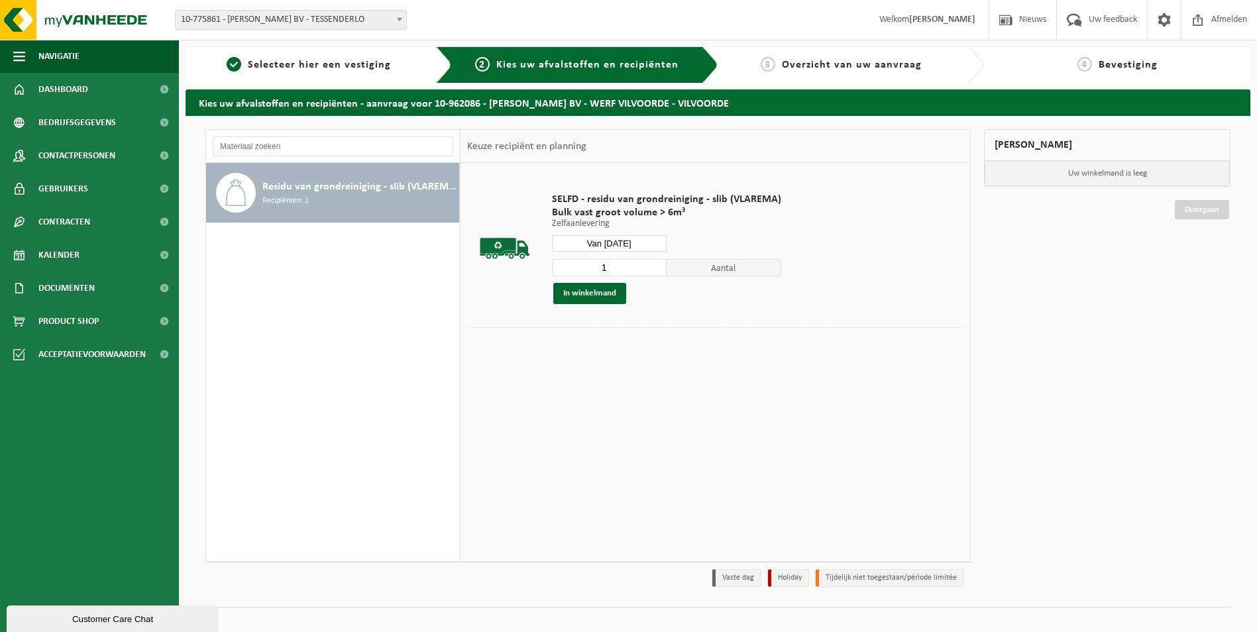
drag, startPoint x: 520, startPoint y: 274, endPoint x: 513, endPoint y: 275, distance: 6.8
click at [514, 275] on tr "SELFD - residu van grondreiniging - slib (VLAREMA) Bulk vast groot volume > 6m³…" at bounding box center [715, 249] width 496 height 158
type input "3"
click at [576, 295] on button "In winkelmand" at bounding box center [589, 293] width 73 height 21
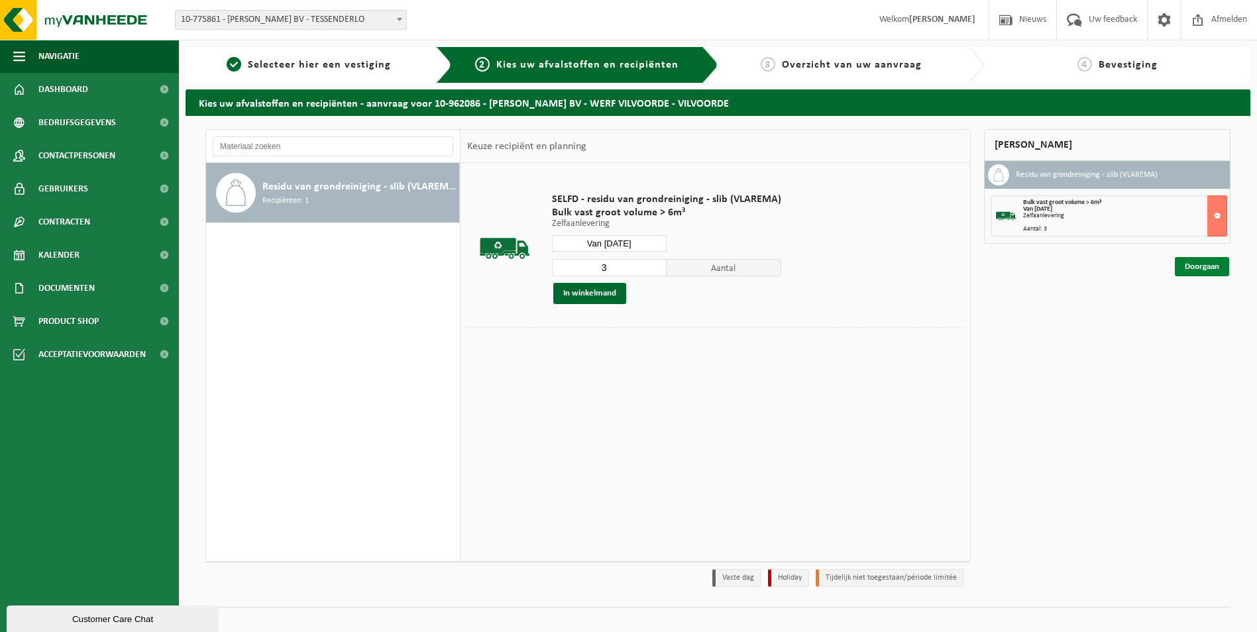
click at [1209, 268] on link "Doorgaan" at bounding box center [1202, 266] width 54 height 19
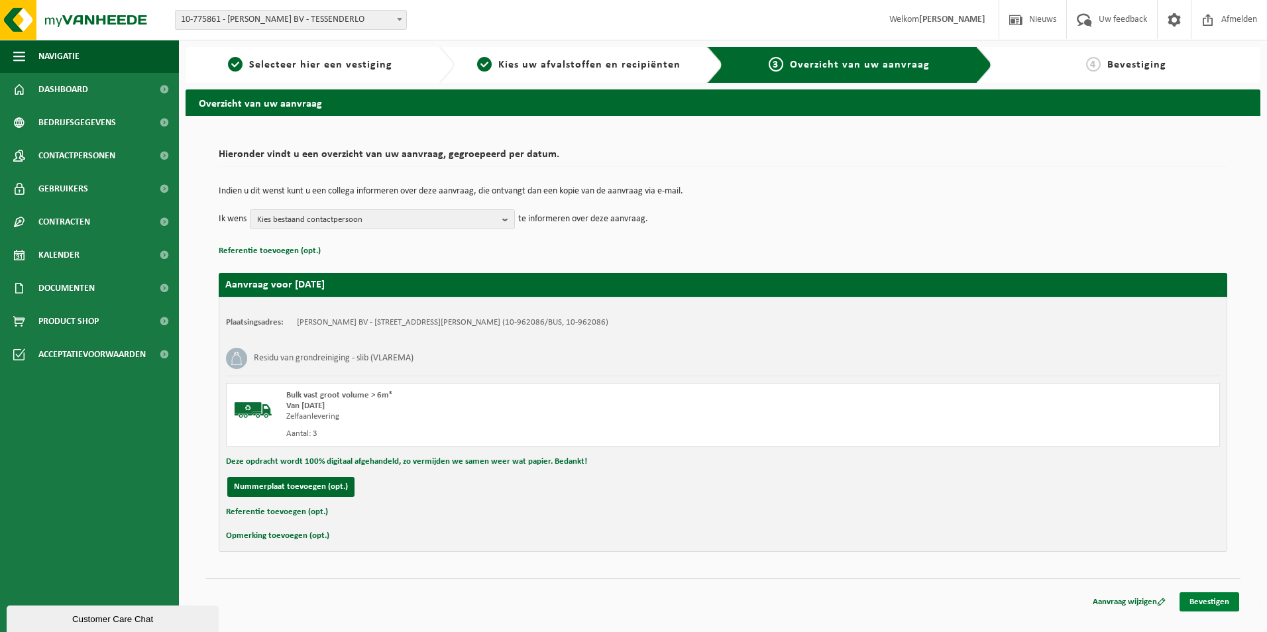
click at [1221, 602] on link "Bevestigen" at bounding box center [1210, 601] width 60 height 19
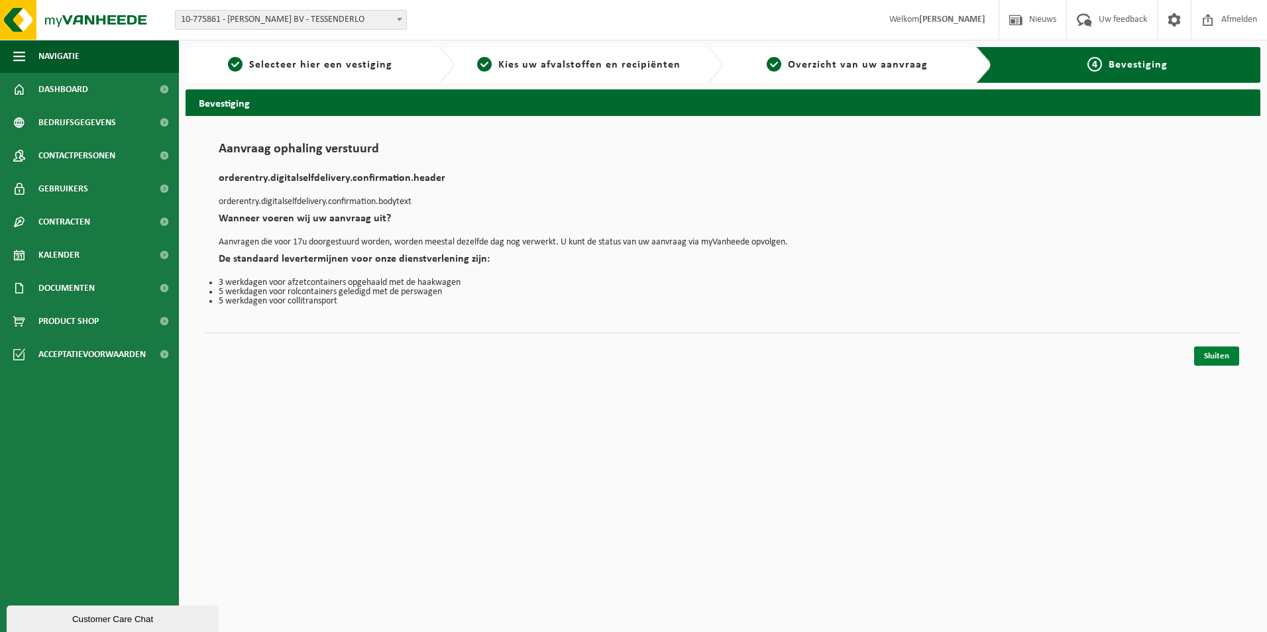
click at [1229, 358] on link "Sluiten" at bounding box center [1216, 356] width 45 height 19
